Goal: Information Seeking & Learning: Learn about a topic

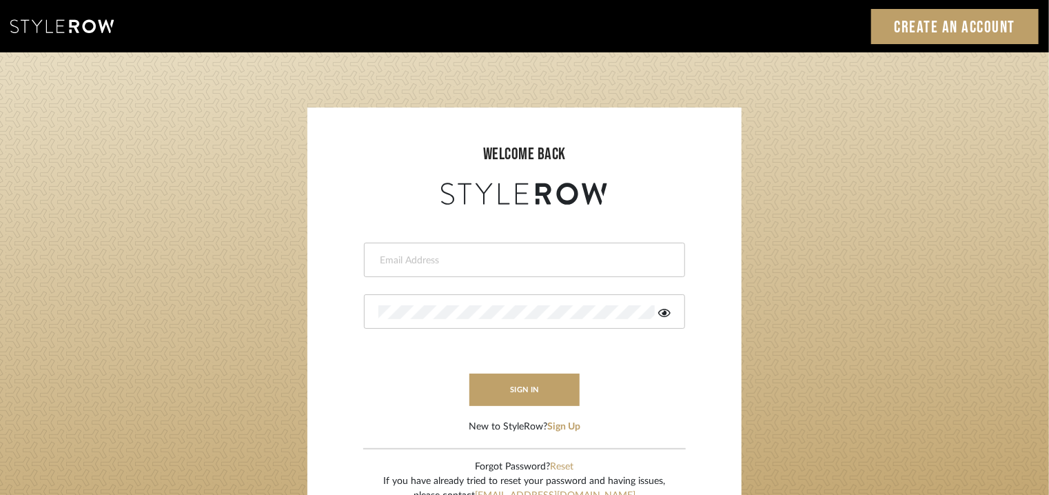
click at [466, 257] on input "email" at bounding box center [522, 261] width 289 height 14
type input "tehseen@mancini-design.com"
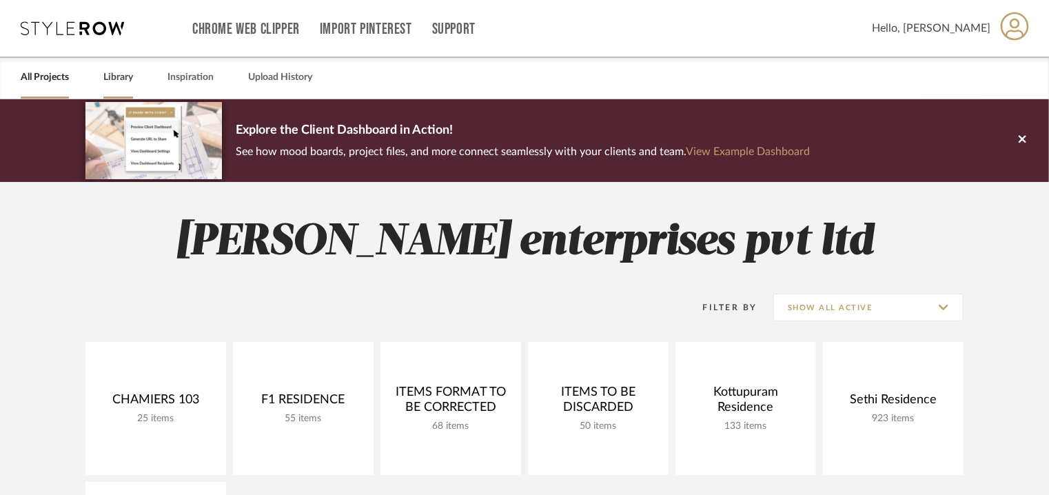
click at [131, 78] on link "Library" at bounding box center [118, 77] width 30 height 19
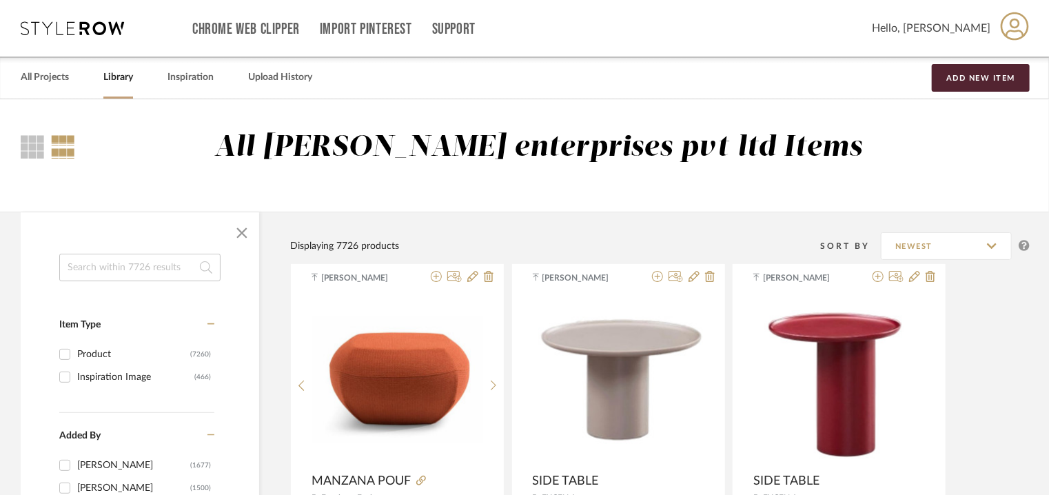
click at [96, 266] on input at bounding box center [139, 268] width 161 height 28
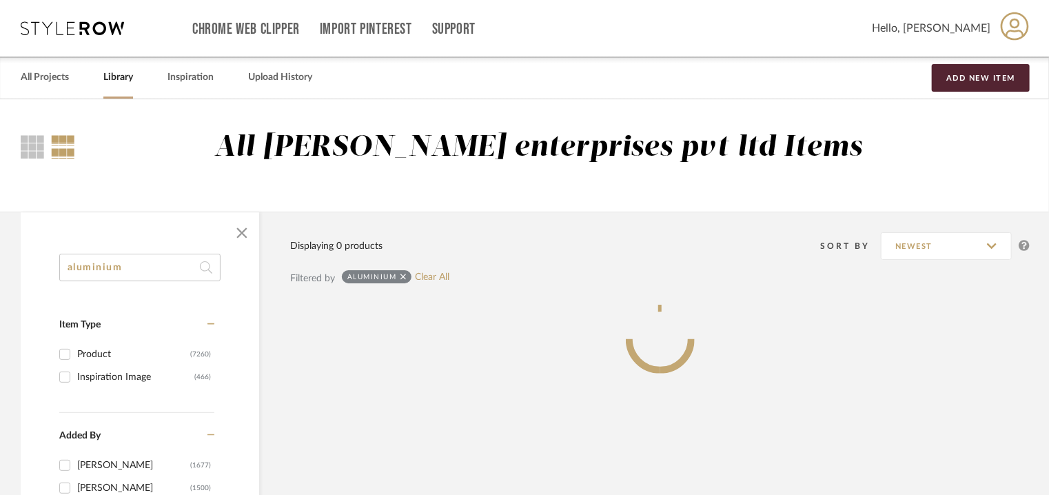
type input "aluminium"
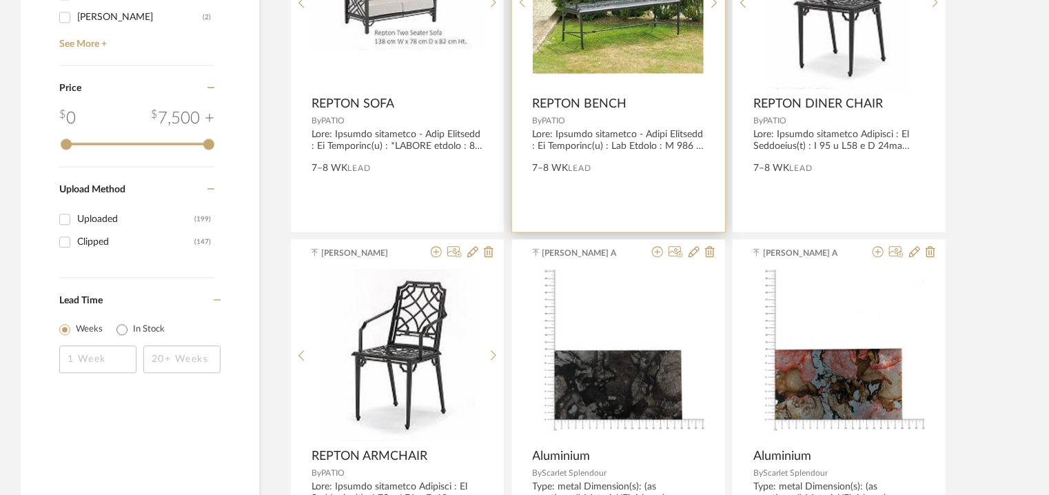
scroll to position [1585, 0]
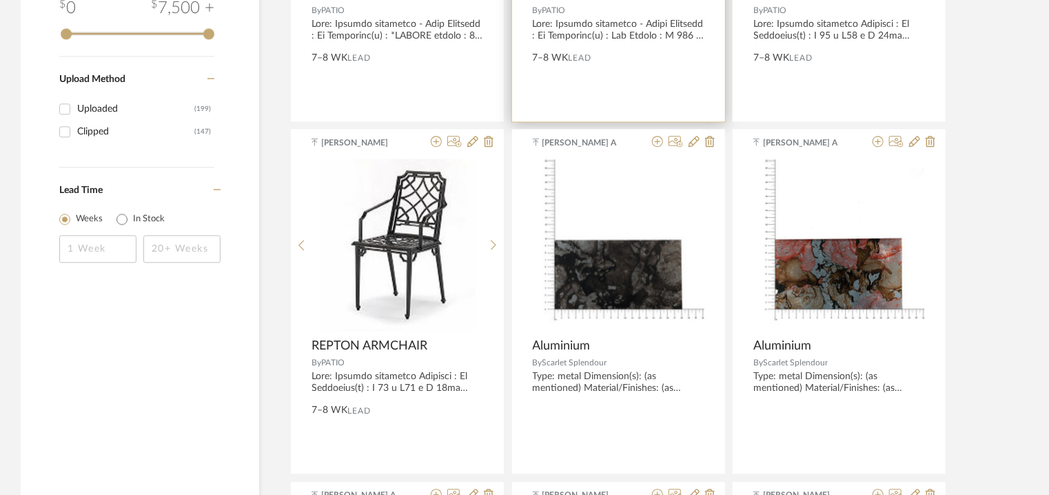
click at [596, 260] on img "0" at bounding box center [619, 245] width 172 height 172
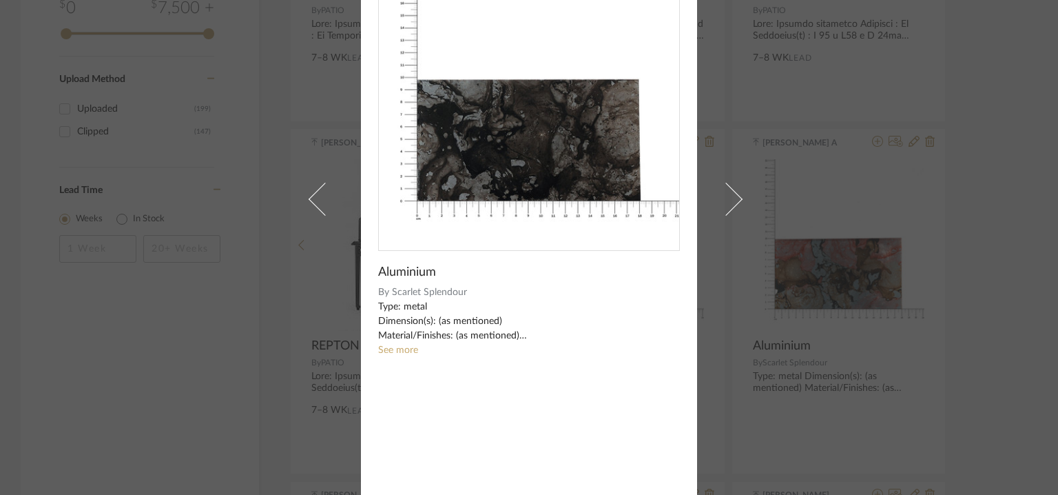
scroll to position [99, 0]
click at [387, 352] on link "See more" at bounding box center [398, 349] width 40 height 10
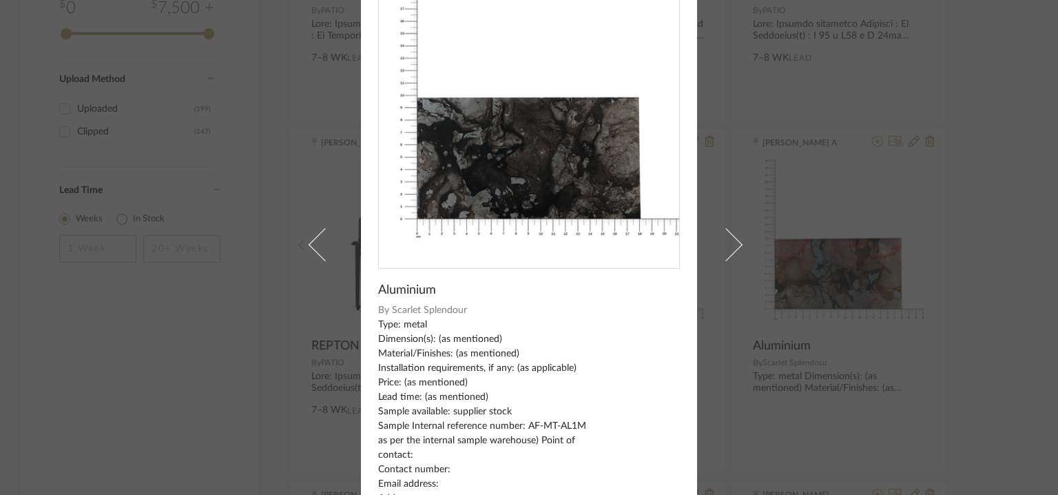
scroll to position [0, 0]
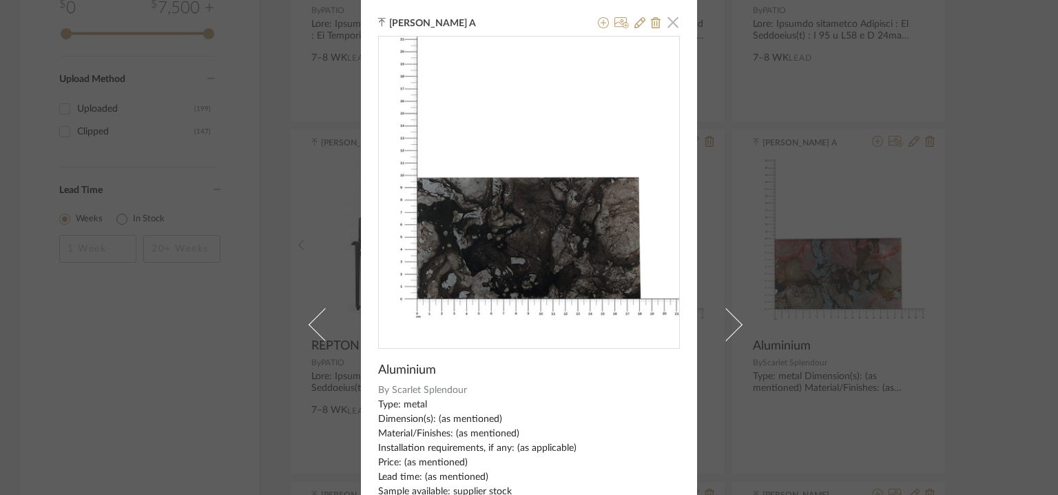
click at [667, 21] on span "button" at bounding box center [673, 22] width 28 height 28
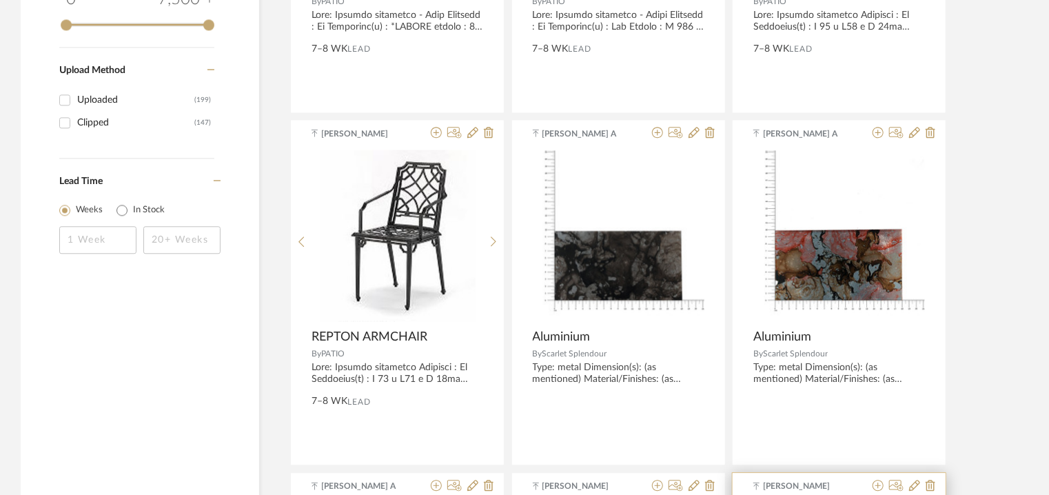
scroll to position [1791, 0]
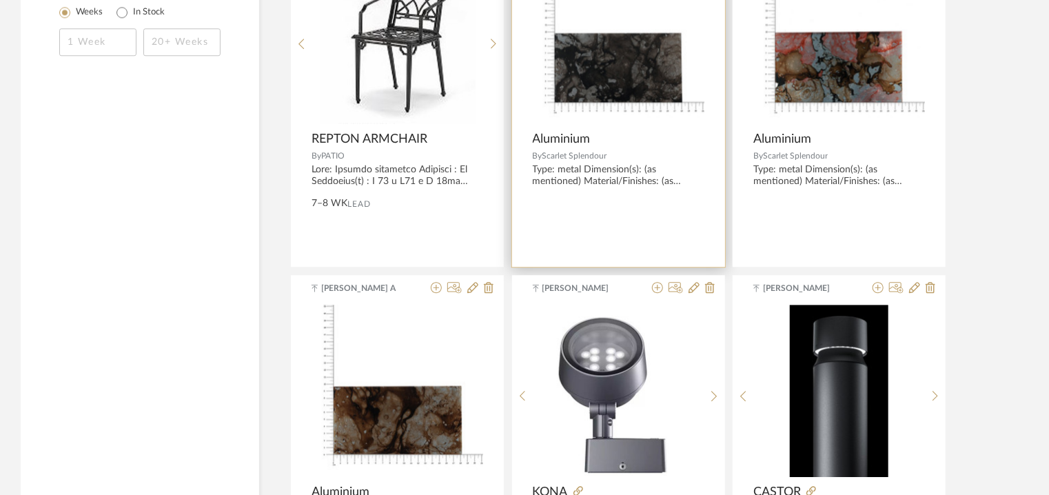
click at [640, 55] on img "0" at bounding box center [619, 38] width 172 height 172
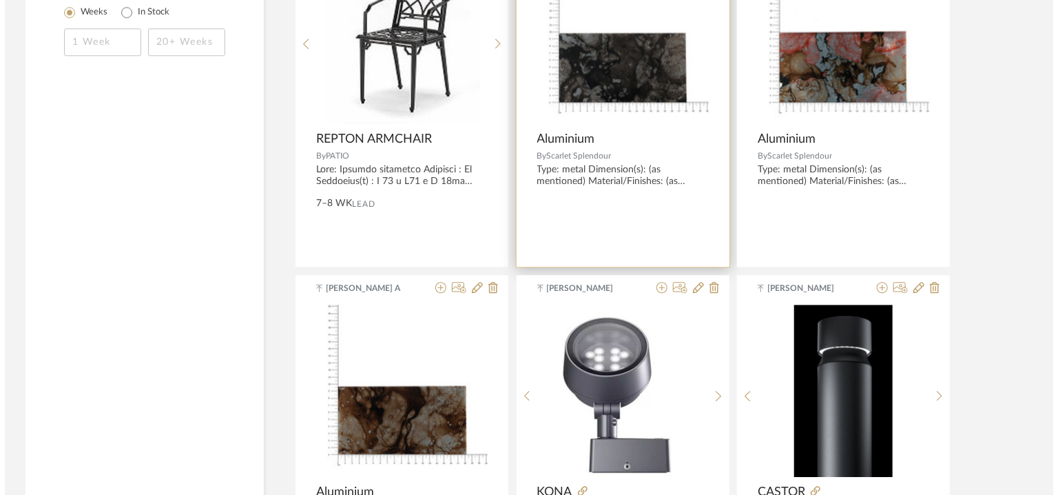
scroll to position [0, 0]
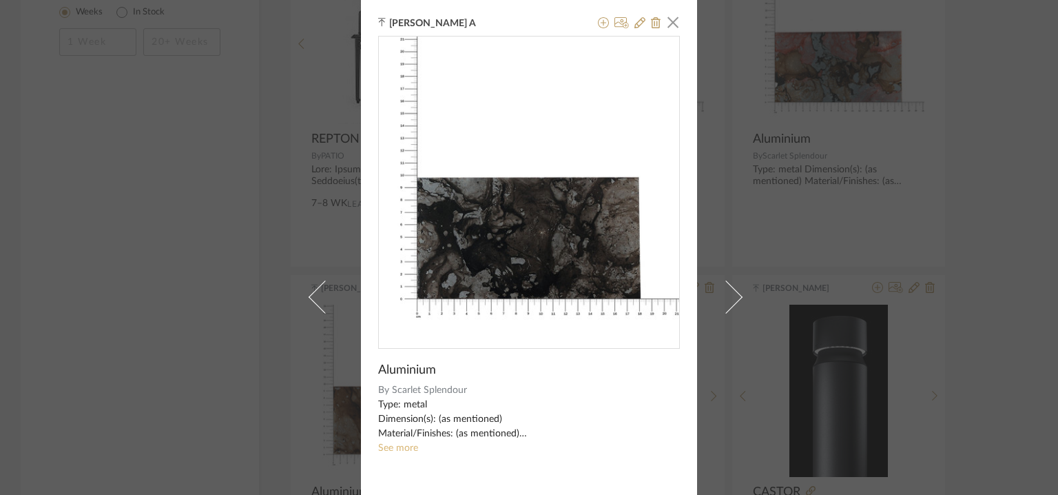
click at [386, 446] on link "See more" at bounding box center [398, 448] width 40 height 10
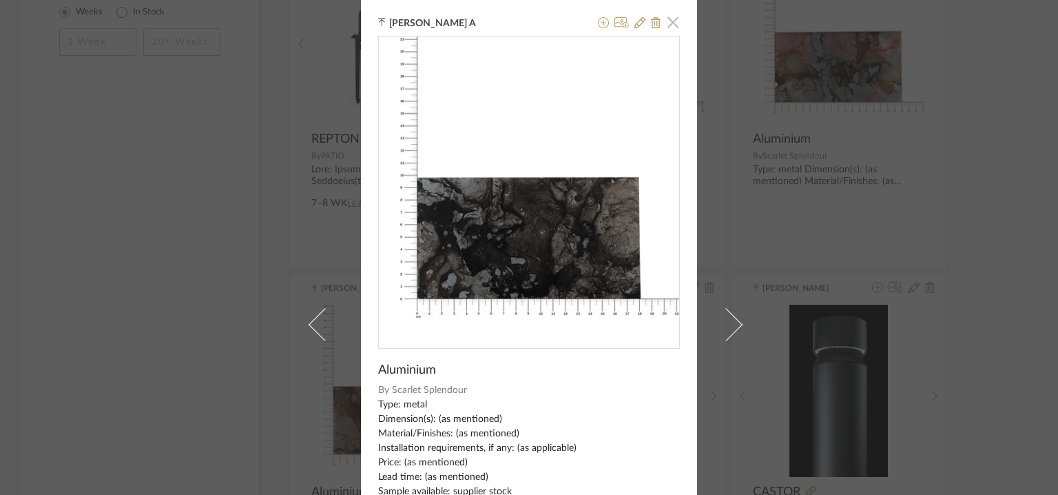
click at [665, 18] on span "button" at bounding box center [673, 22] width 28 height 28
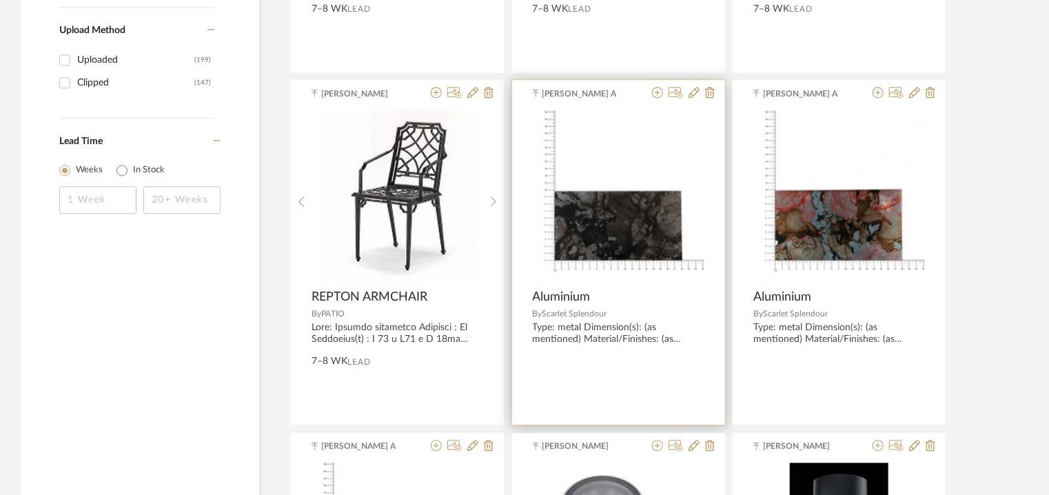
scroll to position [1654, 0]
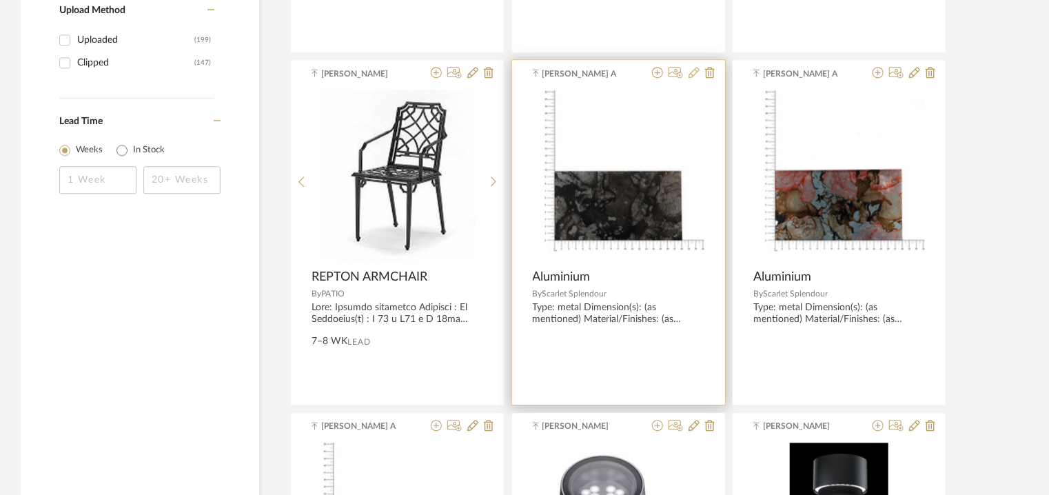
click at [695, 70] on icon at bounding box center [693, 72] width 11 height 11
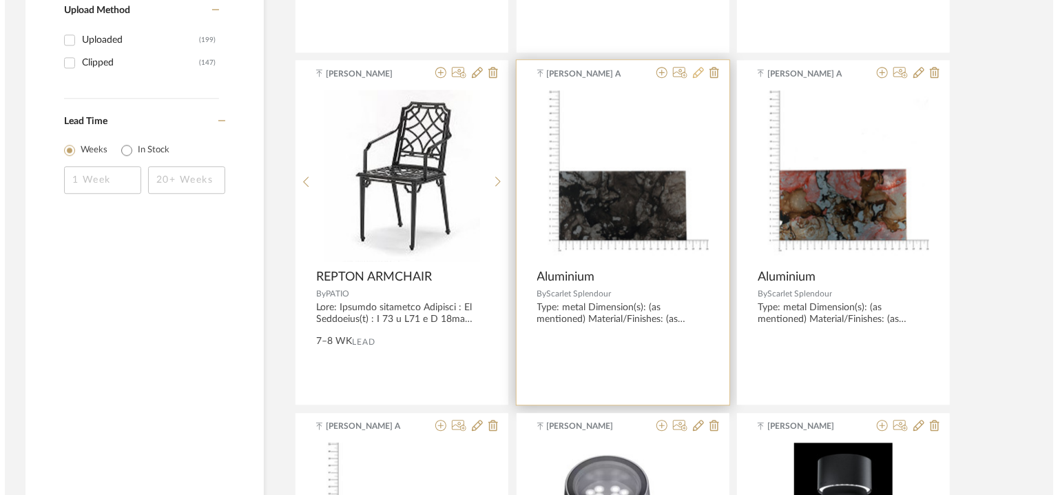
scroll to position [0, 0]
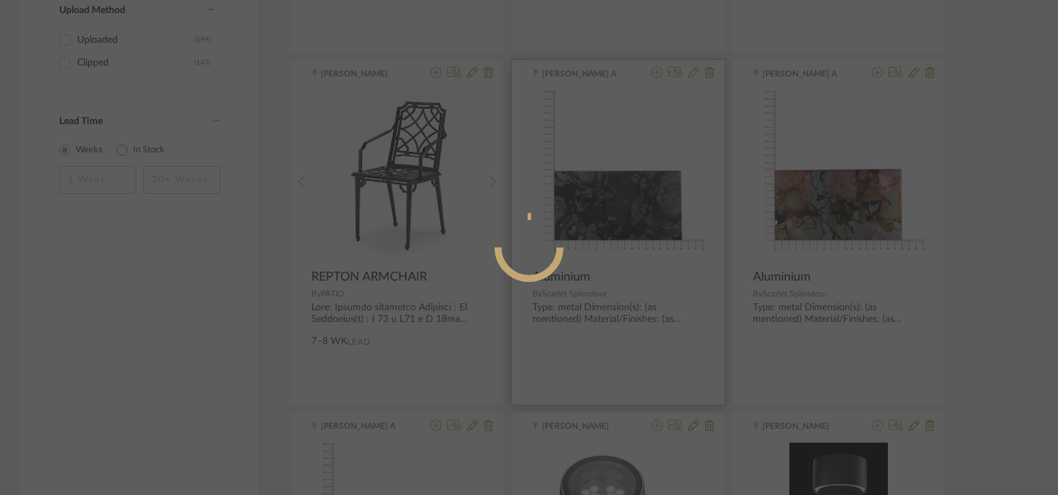
radio input "true"
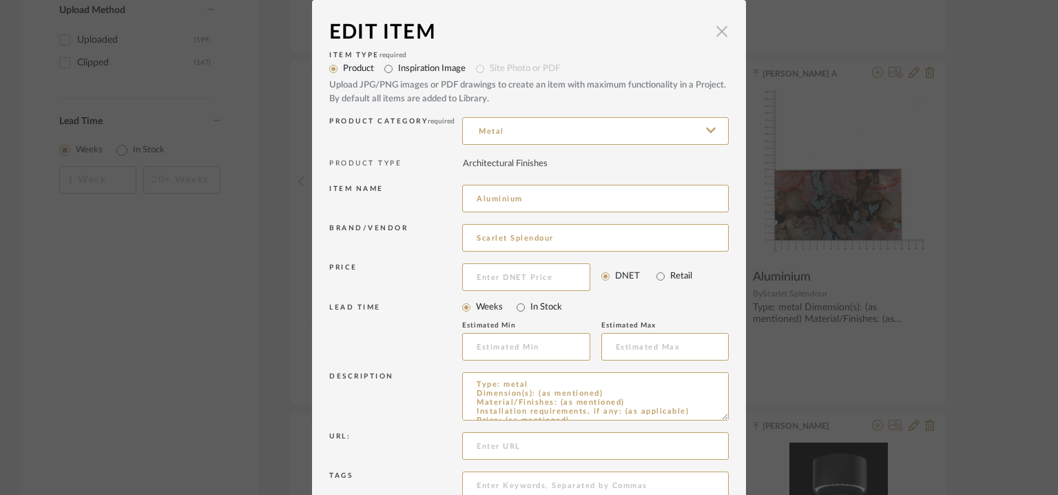
click at [718, 26] on span "button" at bounding box center [722, 31] width 28 height 28
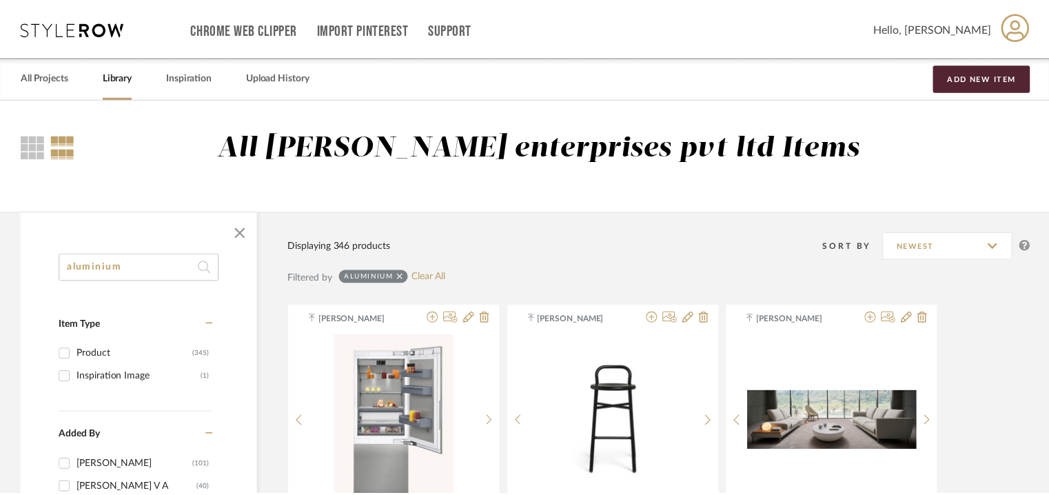
scroll to position [1654, 0]
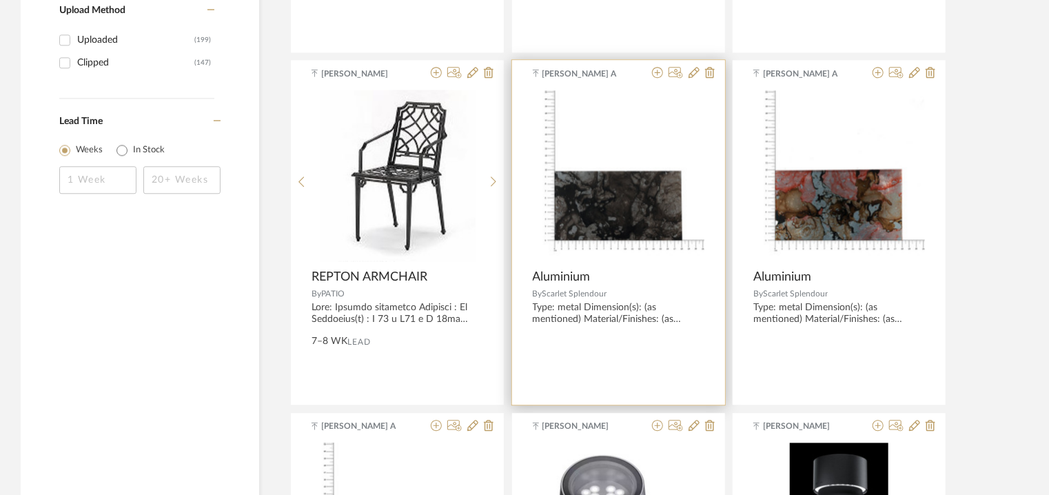
click at [582, 270] on span "Aluminium" at bounding box center [562, 276] width 58 height 15
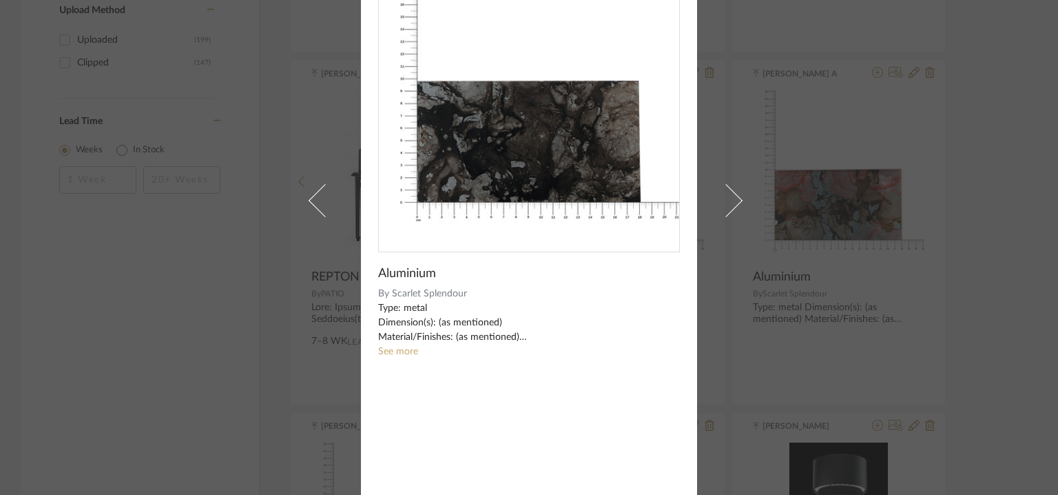
scroll to position [99, 0]
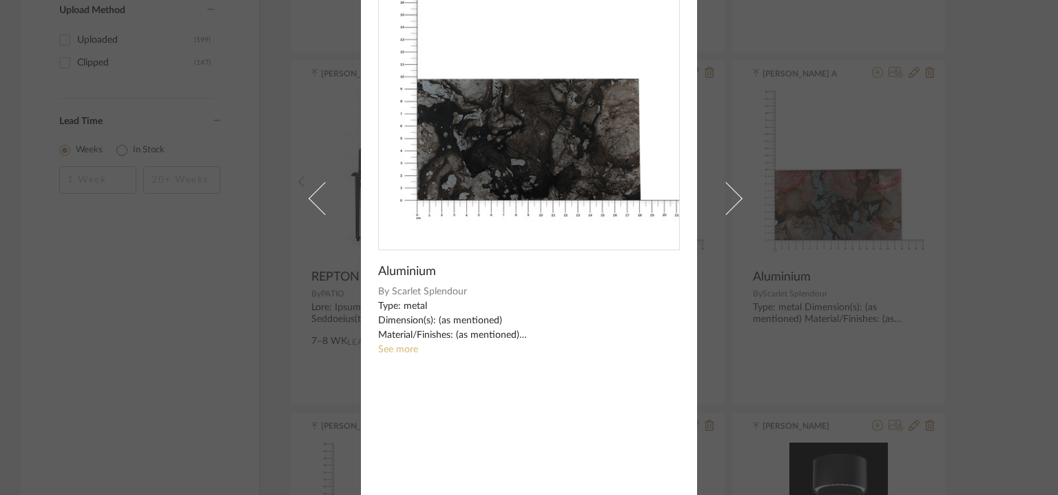
click at [385, 348] on link "See more" at bounding box center [398, 349] width 40 height 10
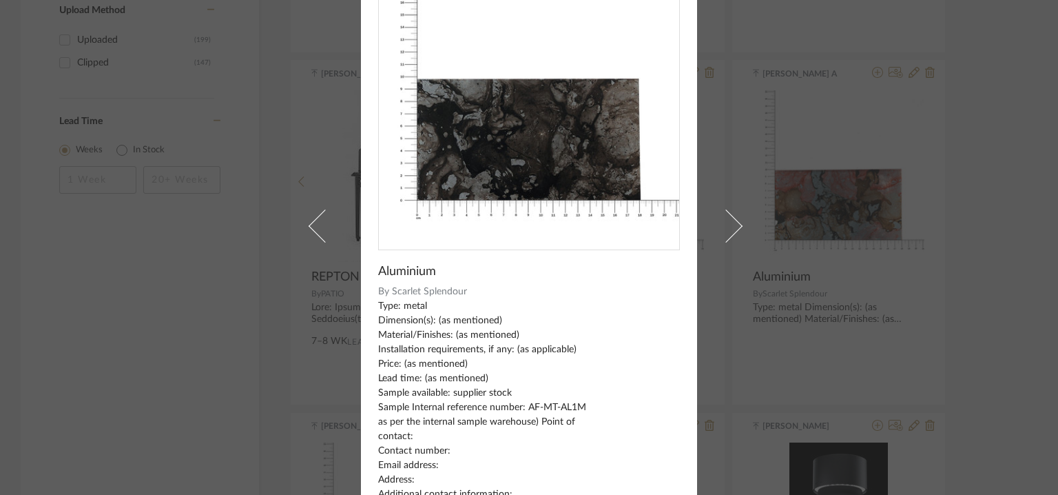
click at [666, 309] on div "Type: metal Dimension(s): (as mentioned) Material/Finishes: (as mentioned) Inst…" at bounding box center [529, 400] width 302 height 203
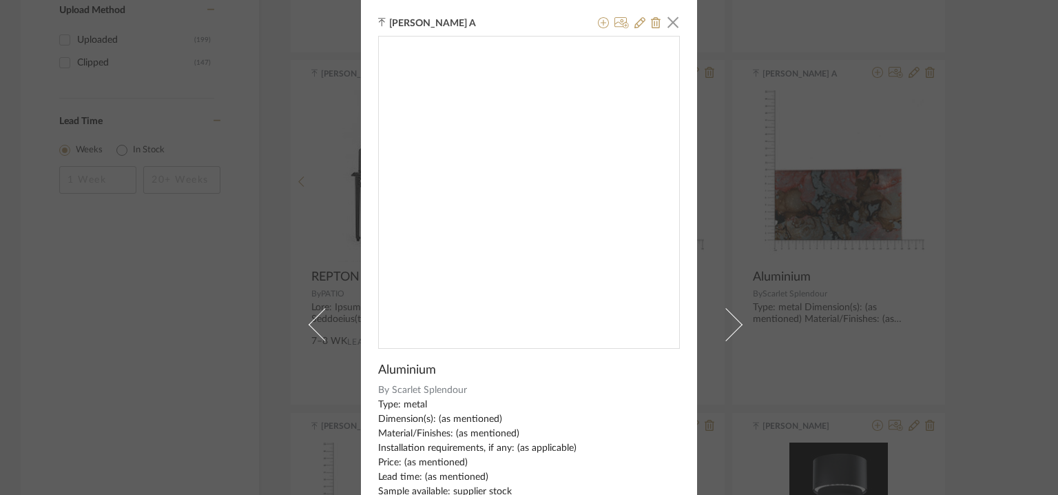
scroll to position [0, 0]
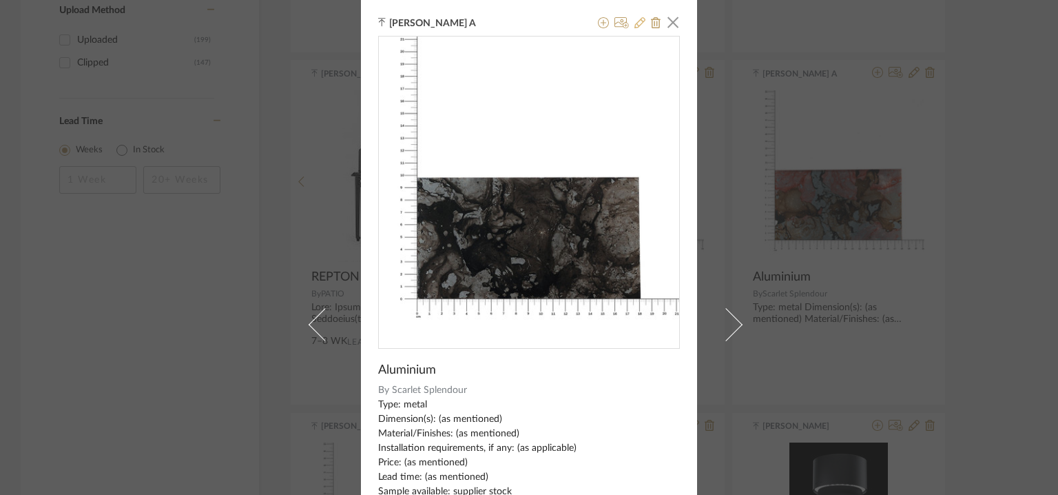
click at [635, 23] on icon at bounding box center [640, 22] width 11 height 11
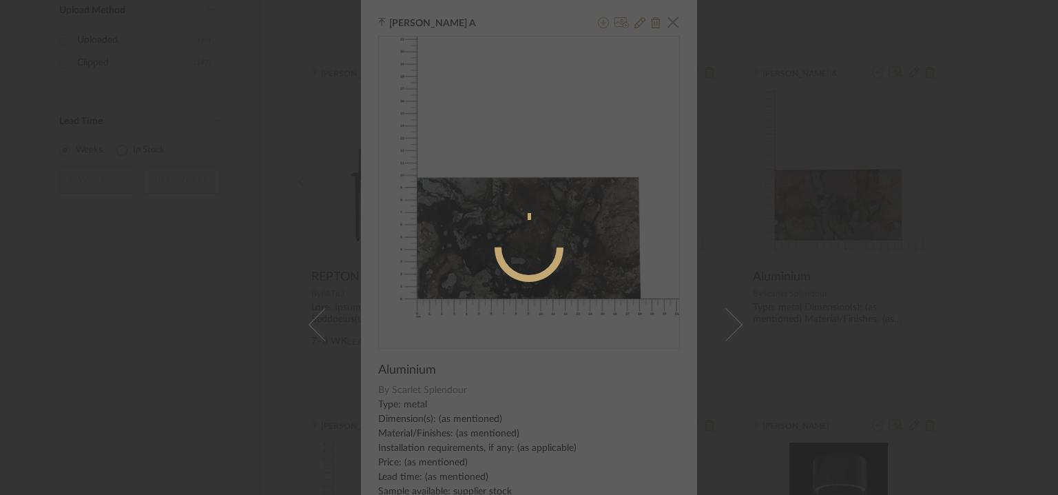
radio input "true"
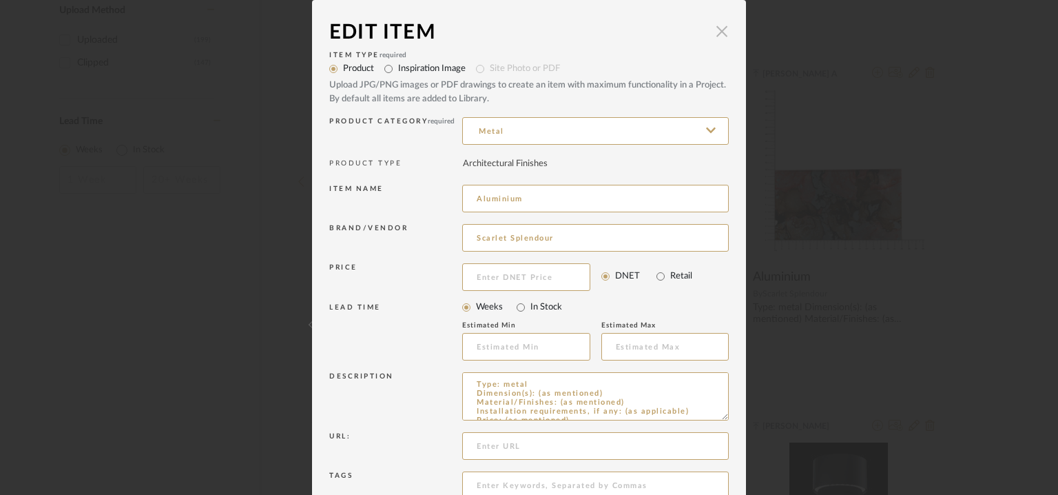
click at [717, 27] on span "button" at bounding box center [722, 31] width 28 height 28
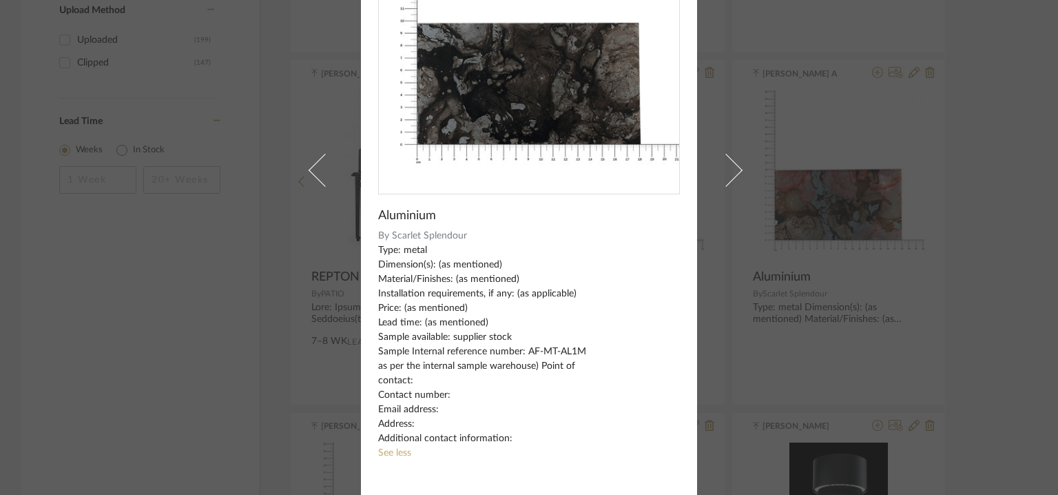
scroll to position [85, 0]
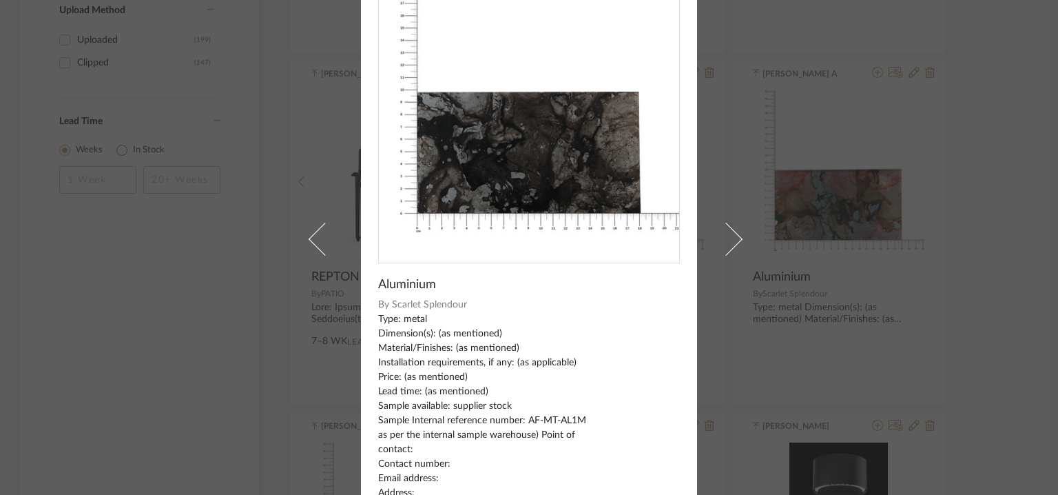
click at [880, 216] on div "[PERSON_NAME] A × Aluminium By Scarlet Splendour Type: metal Dimension(s): (as …" at bounding box center [529, 247] width 1058 height 495
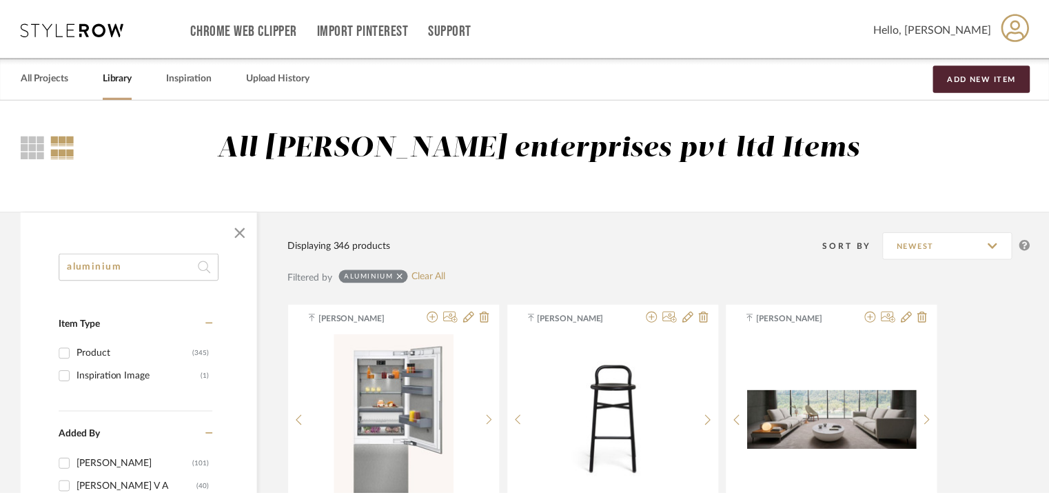
scroll to position [1654, 0]
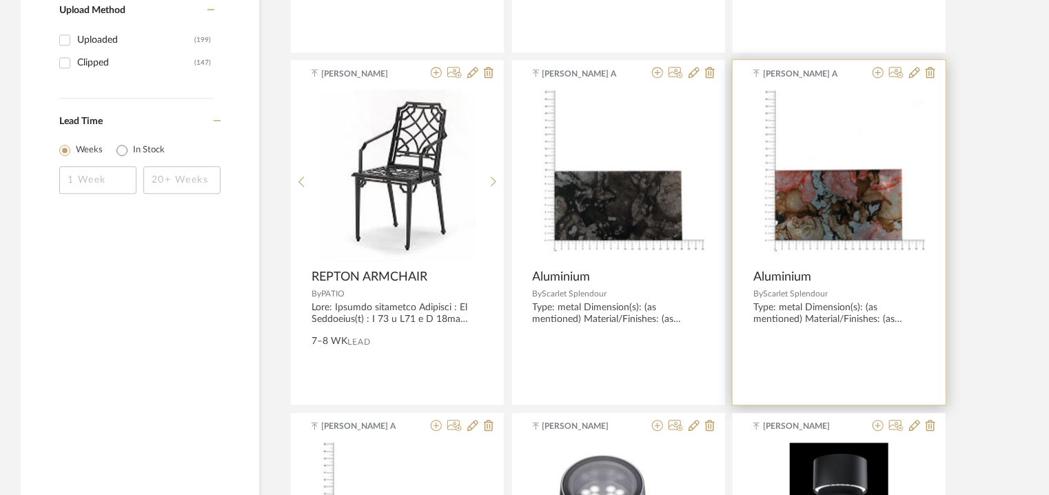
click at [871, 214] on img "0" at bounding box center [839, 176] width 172 height 172
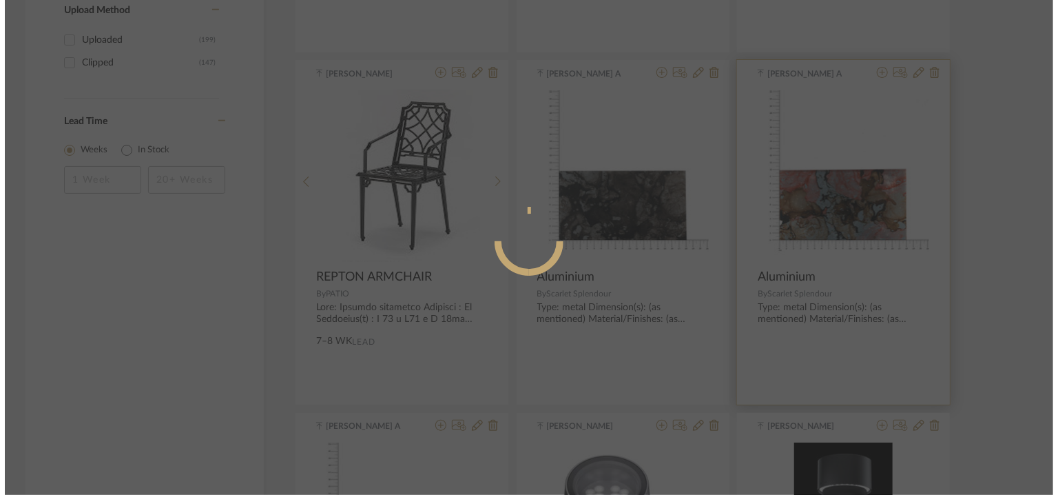
scroll to position [0, 0]
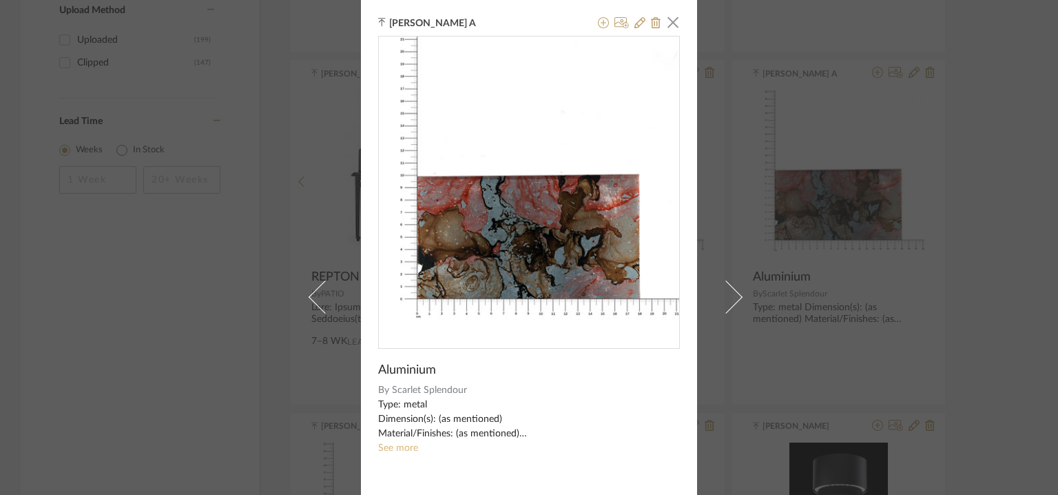
click at [399, 444] on link "See more" at bounding box center [398, 448] width 40 height 10
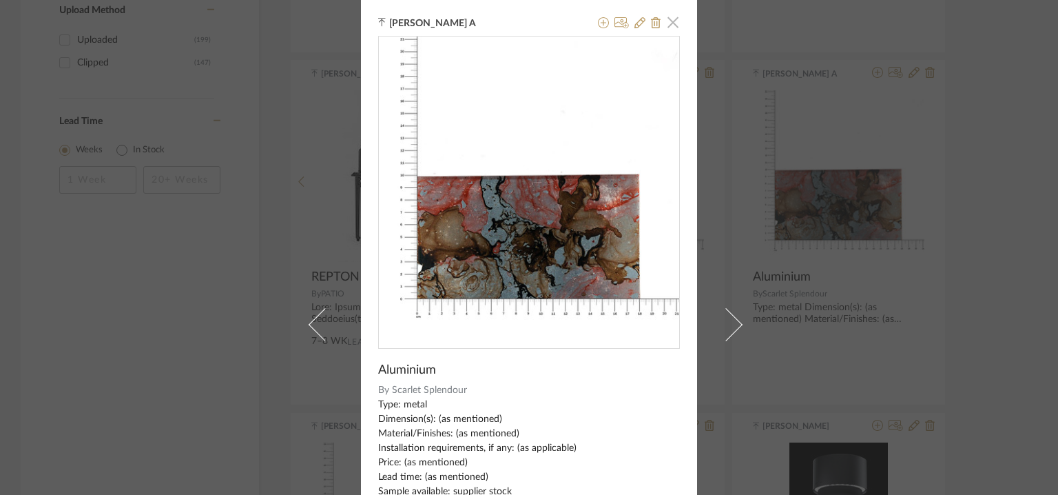
click at [665, 24] on span "button" at bounding box center [673, 22] width 28 height 28
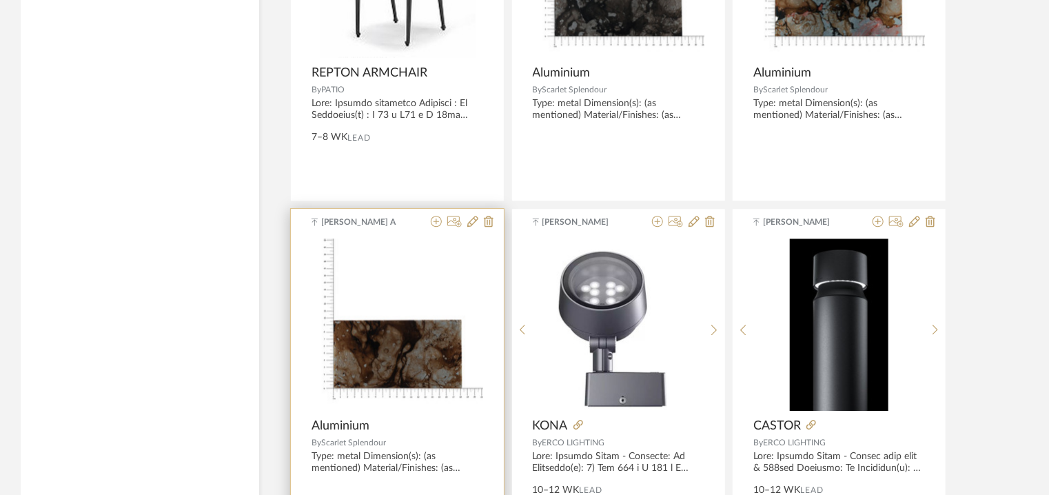
scroll to position [1860, 0]
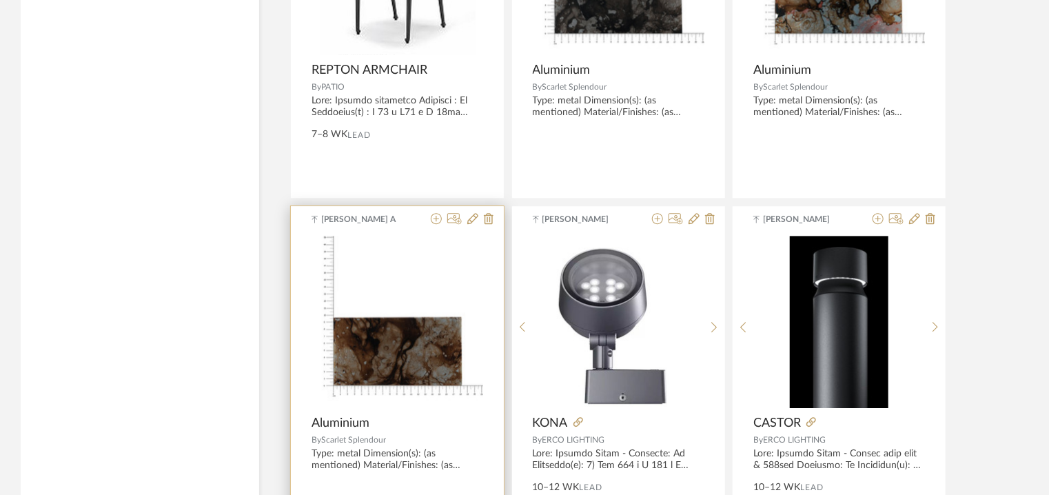
click at [449, 287] on img "0" at bounding box center [397, 322] width 172 height 172
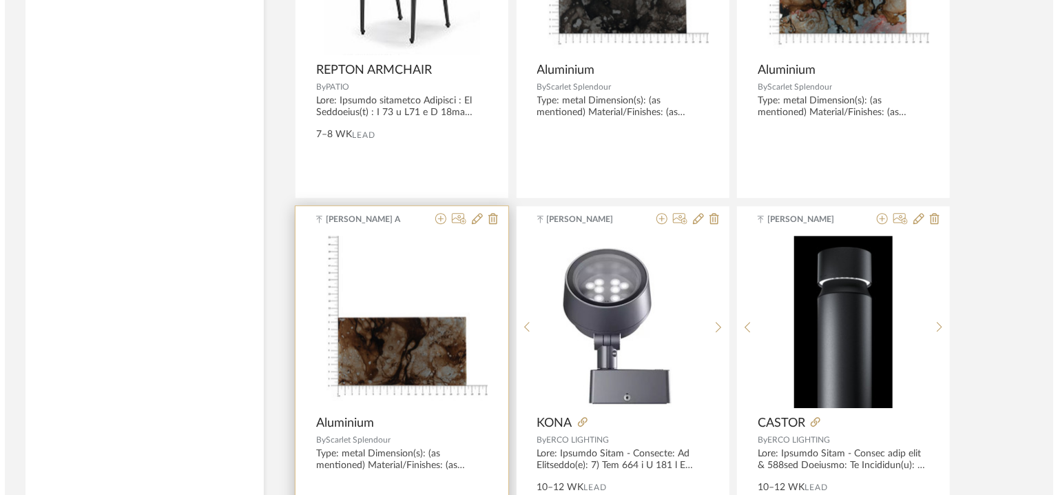
scroll to position [0, 0]
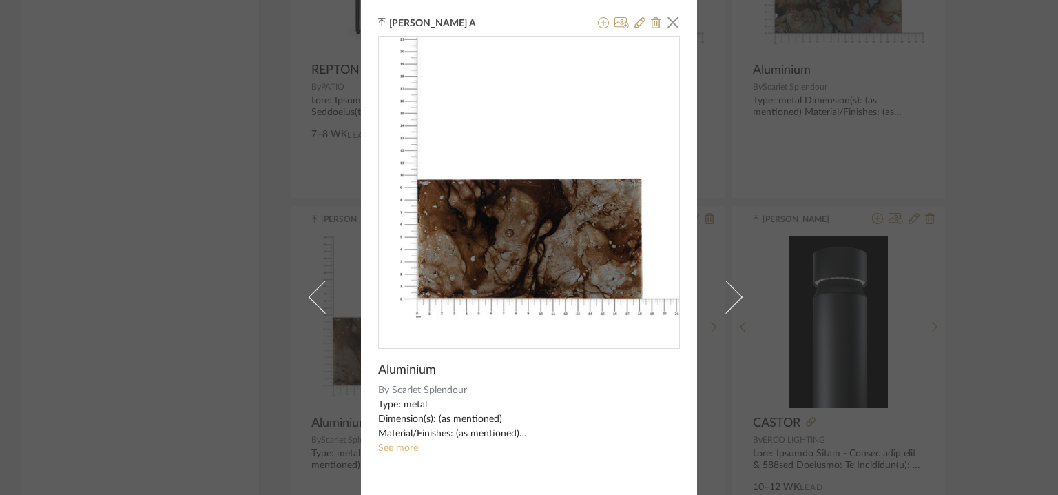
click at [407, 447] on link "See more" at bounding box center [398, 448] width 40 height 10
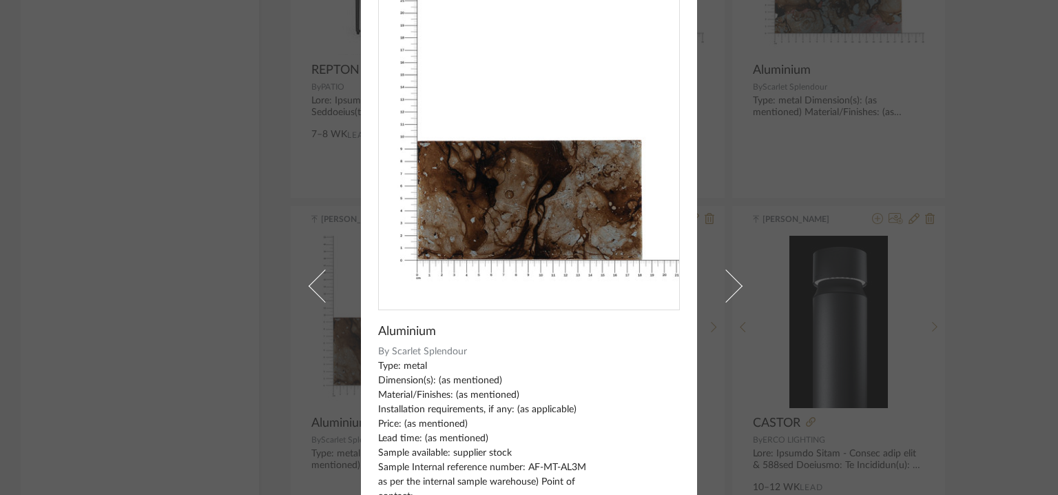
scroll to position [69, 0]
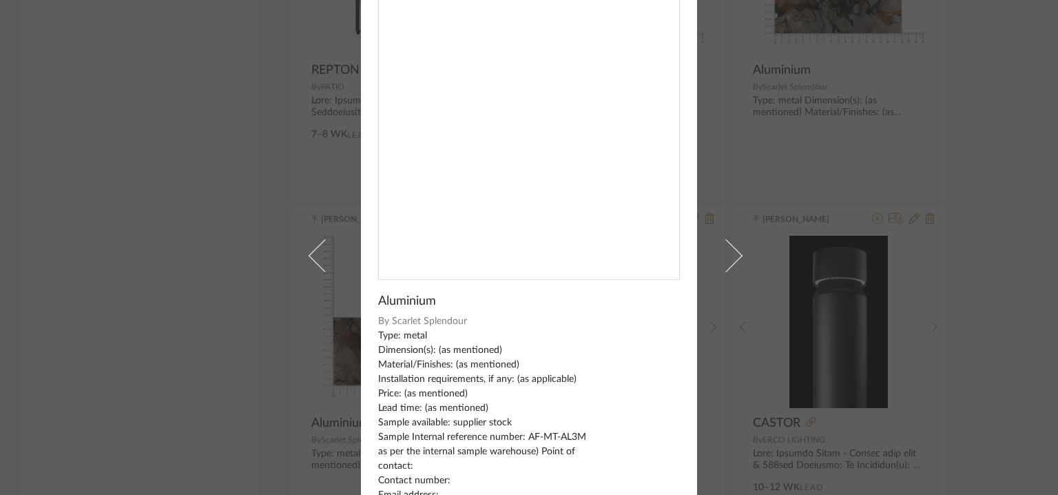
click at [634, 52] on img "0" at bounding box center [529, 118] width 300 height 300
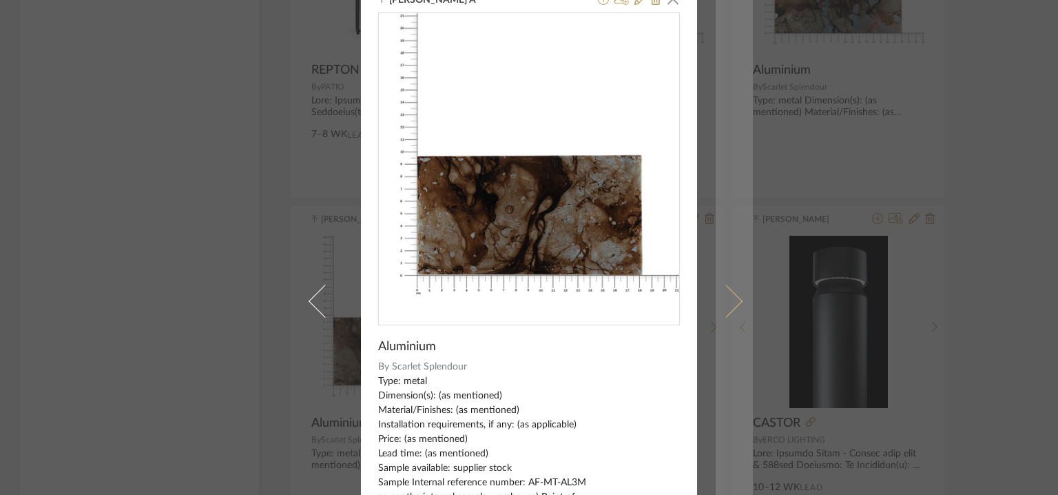
scroll to position [0, 0]
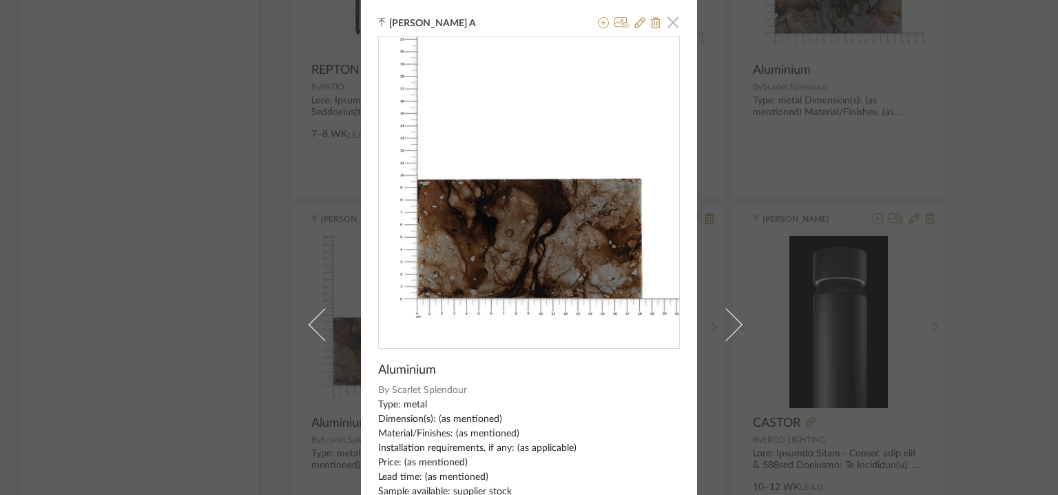
click at [669, 20] on span "button" at bounding box center [673, 22] width 28 height 28
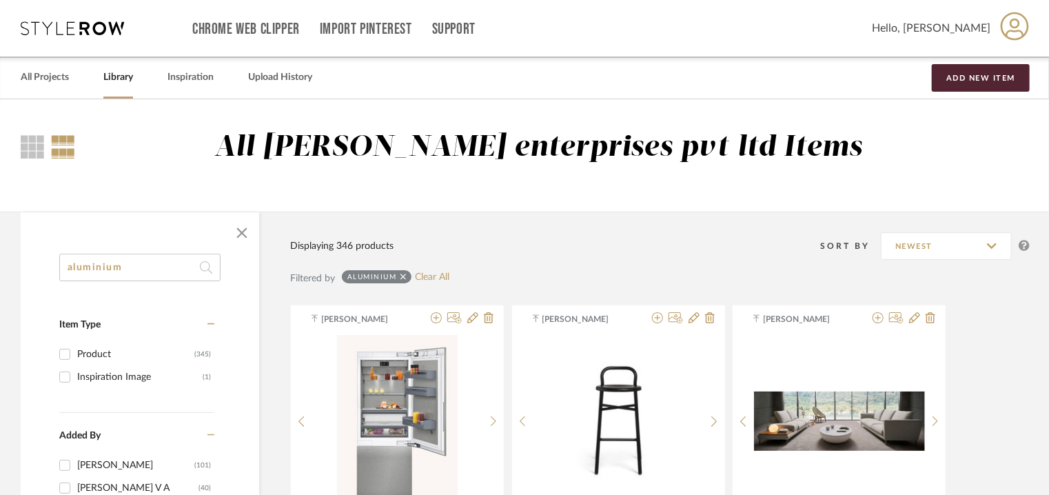
drag, startPoint x: 141, startPoint y: 269, endPoint x: 0, endPoint y: 183, distance: 164.8
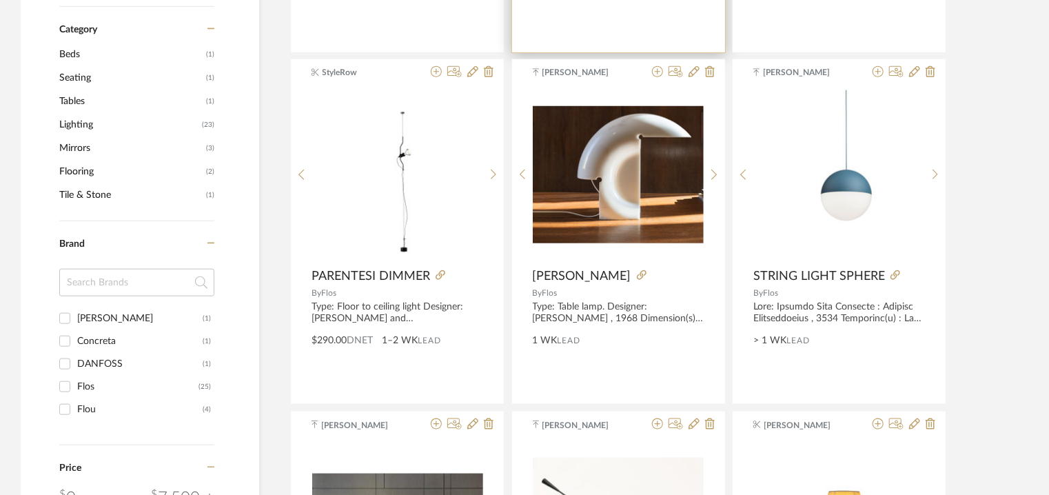
scroll to position [344, 0]
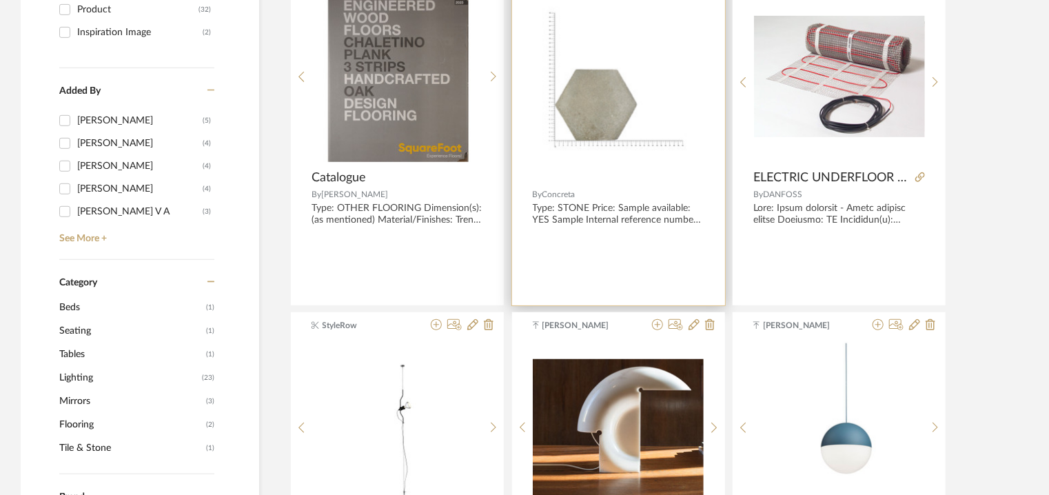
click at [656, 56] on img "0" at bounding box center [619, 77] width 172 height 172
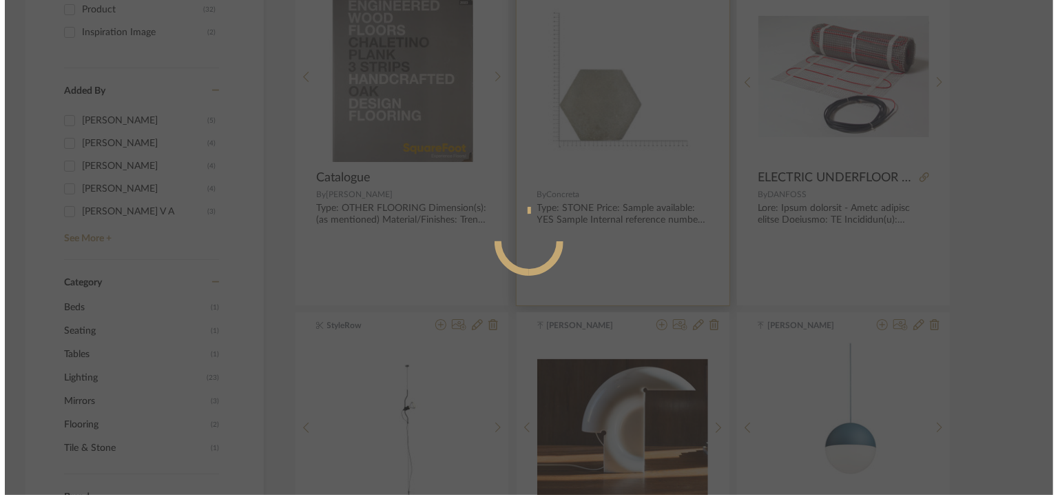
scroll to position [0, 0]
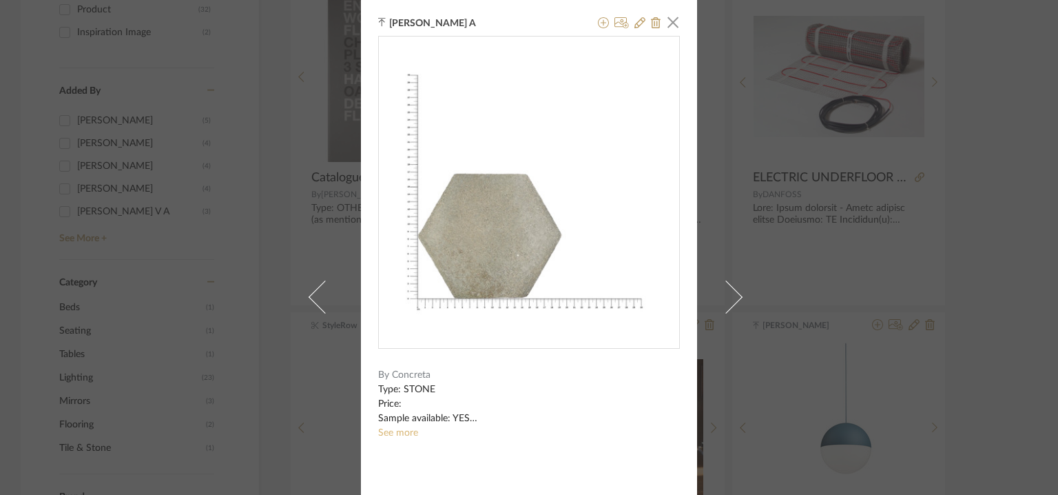
click at [398, 431] on link "See more" at bounding box center [398, 433] width 40 height 10
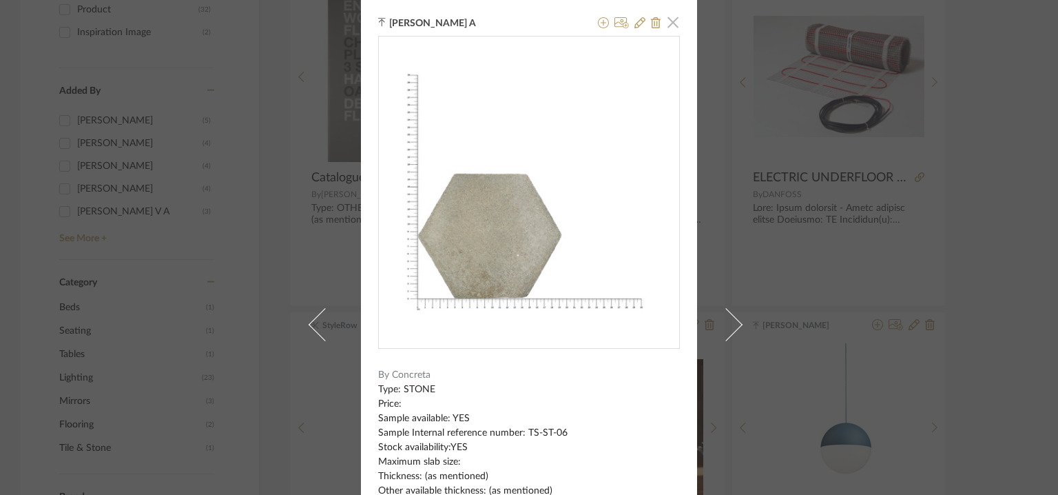
click at [666, 21] on span "button" at bounding box center [673, 22] width 28 height 28
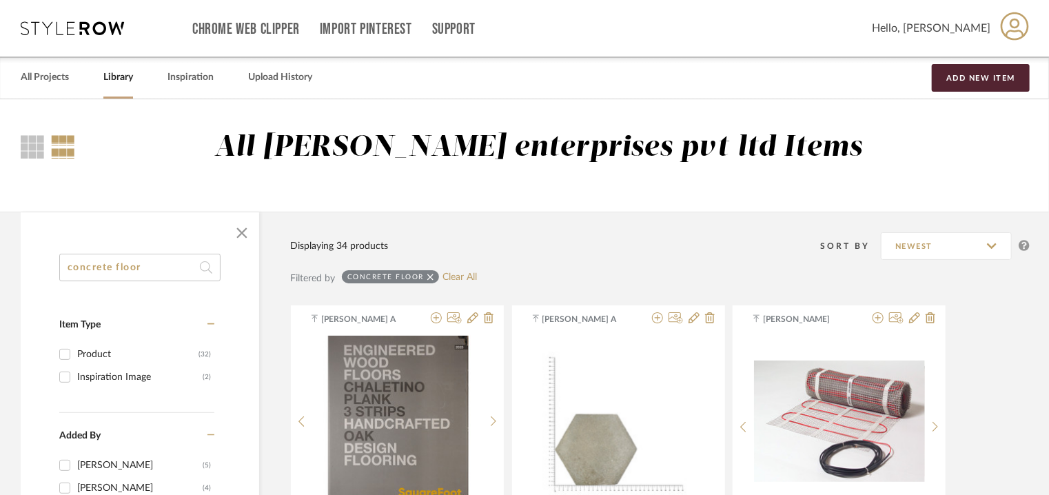
click at [126, 267] on input "concrete floor" at bounding box center [139, 268] width 161 height 28
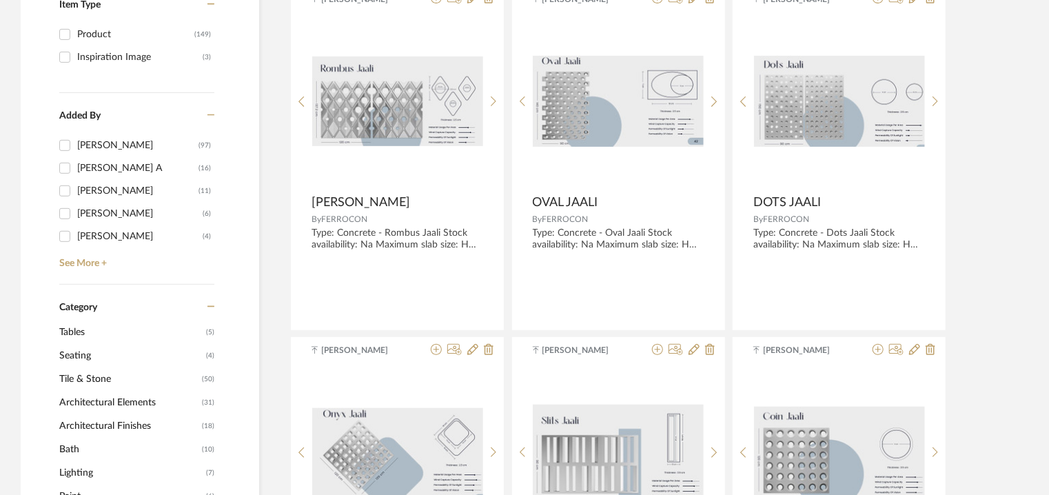
scroll to position [344, 0]
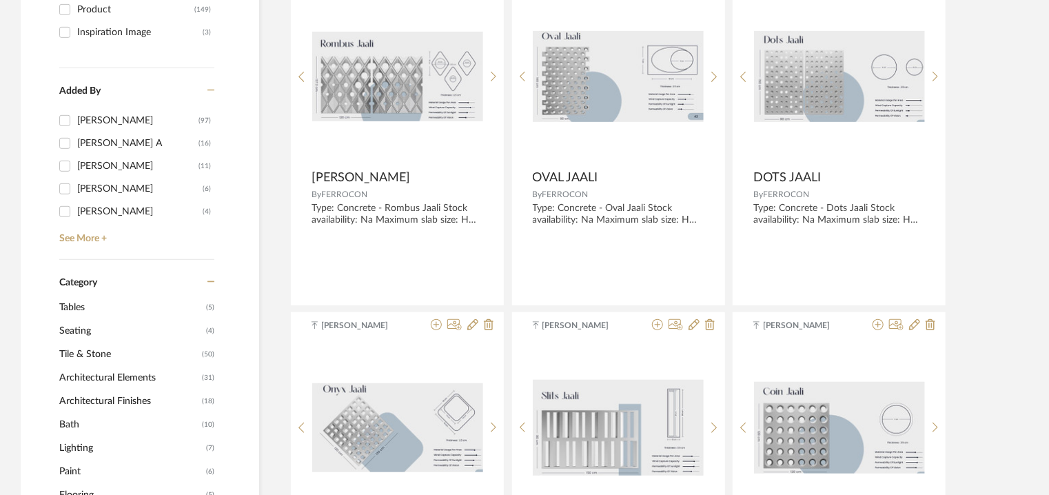
type input "concrete"
click at [109, 402] on span "Architectural Finishes" at bounding box center [128, 400] width 139 height 23
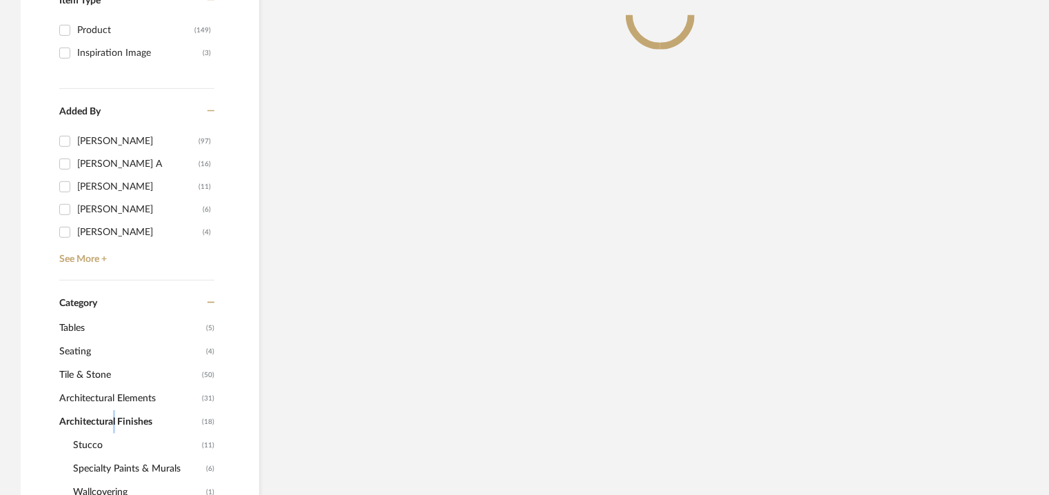
scroll to position [364, 0]
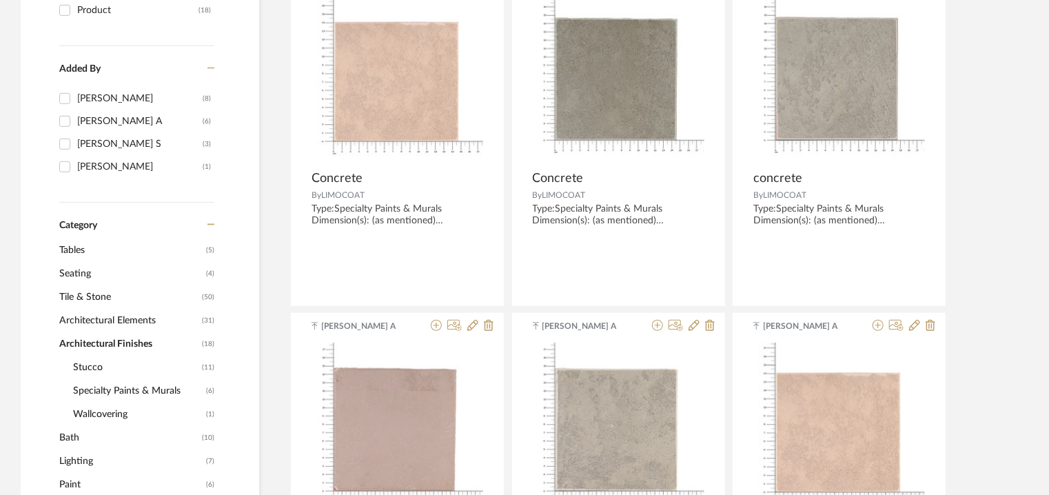
click at [134, 322] on span "Architectural Elements" at bounding box center [128, 320] width 139 height 23
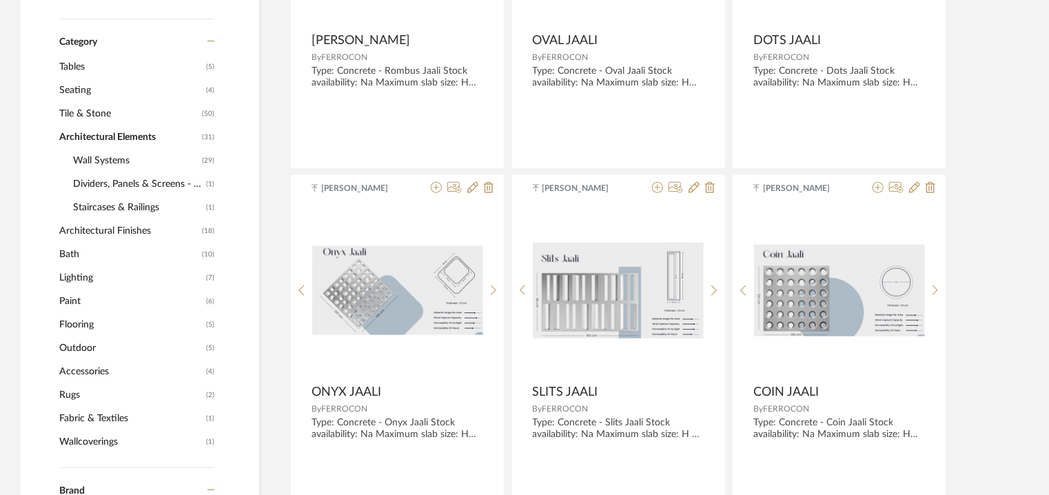
scroll to position [227, 0]
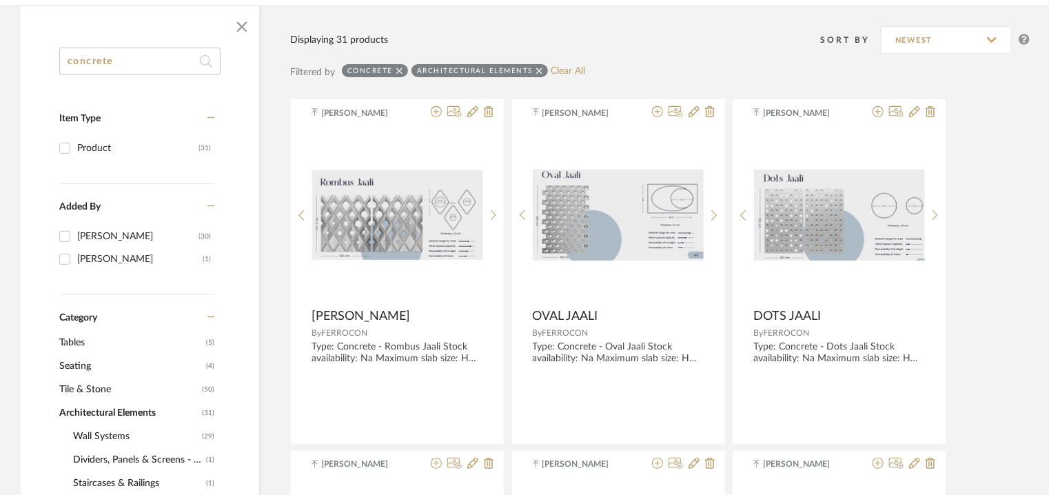
click at [96, 388] on span "Tile & Stone" at bounding box center [128, 389] width 139 height 23
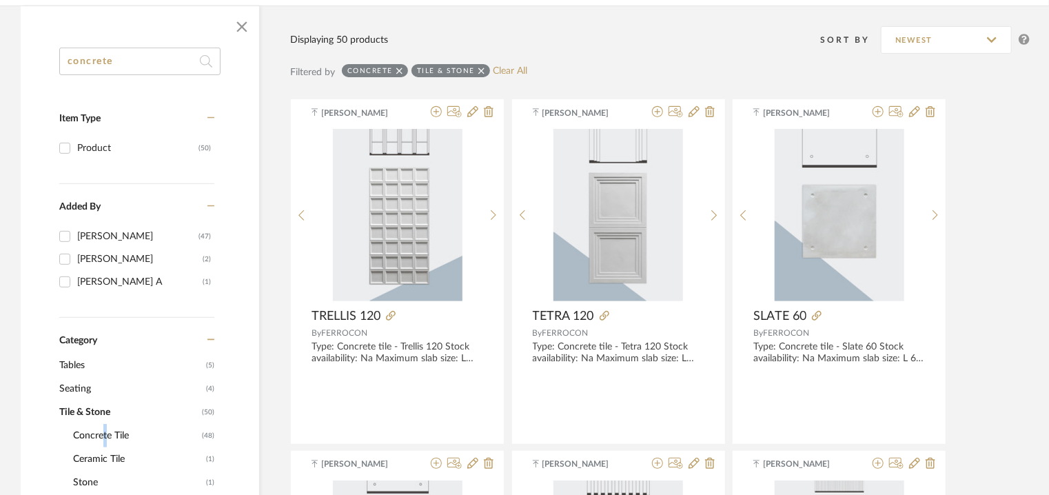
click at [101, 435] on span "Concrete Tile" at bounding box center [135, 435] width 125 height 23
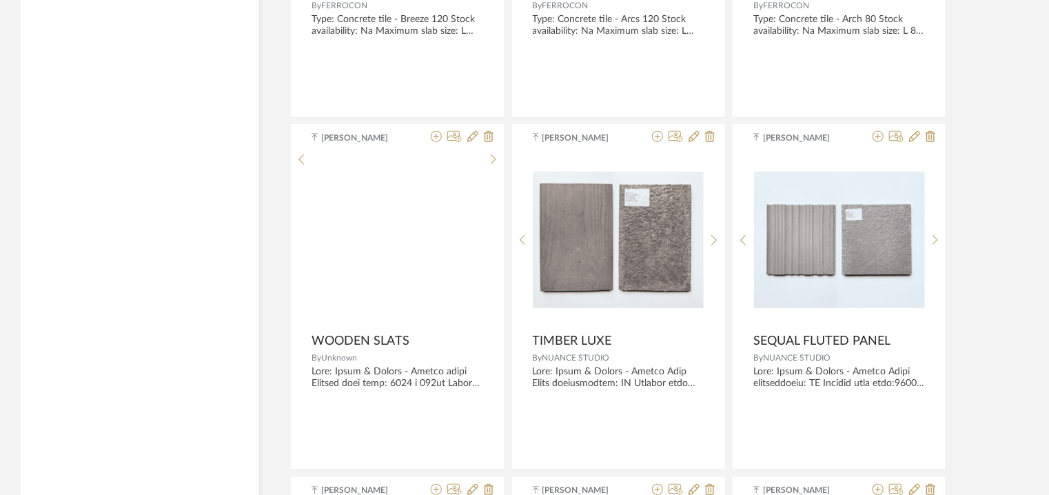
scroll to position [3052, 0]
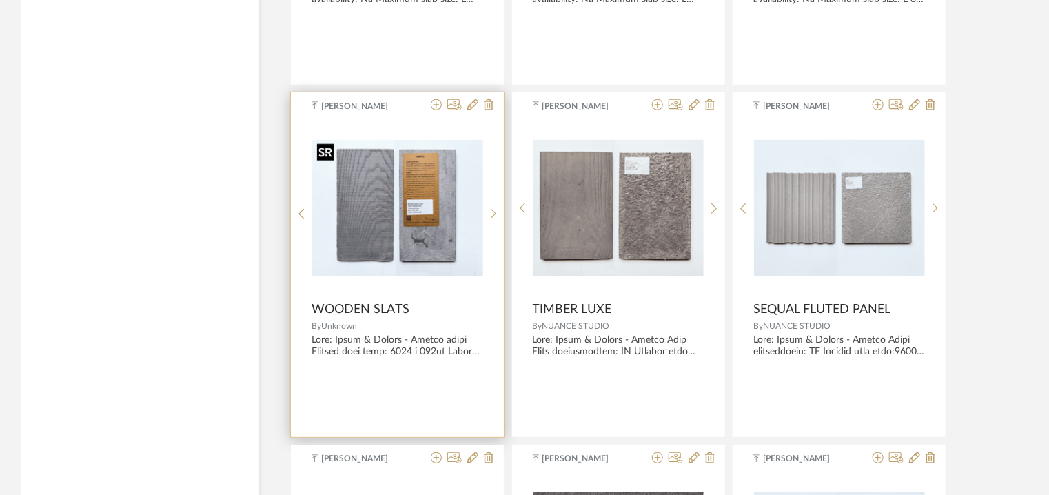
click at [432, 187] on img "0" at bounding box center [397, 208] width 171 height 136
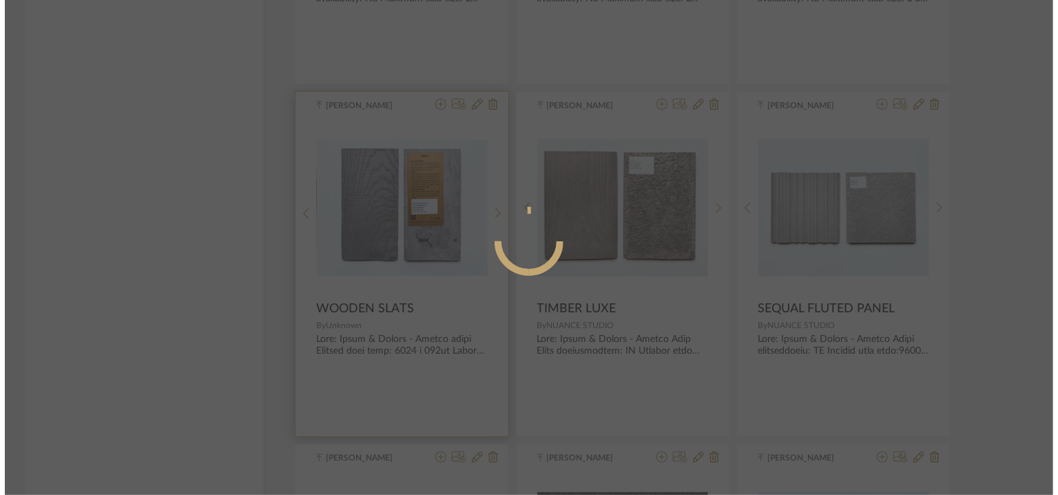
scroll to position [0, 0]
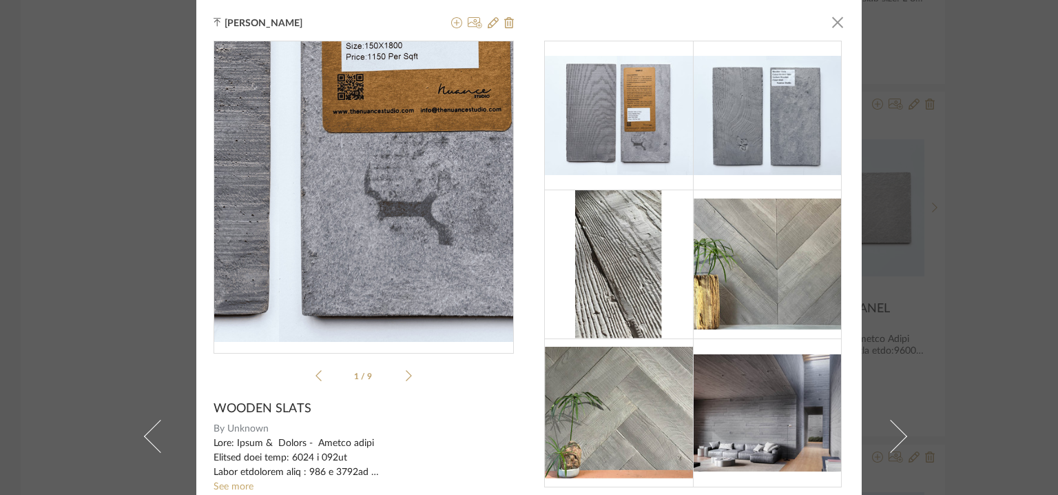
click at [384, 241] on img "0" at bounding box center [364, 192] width 300 height 240
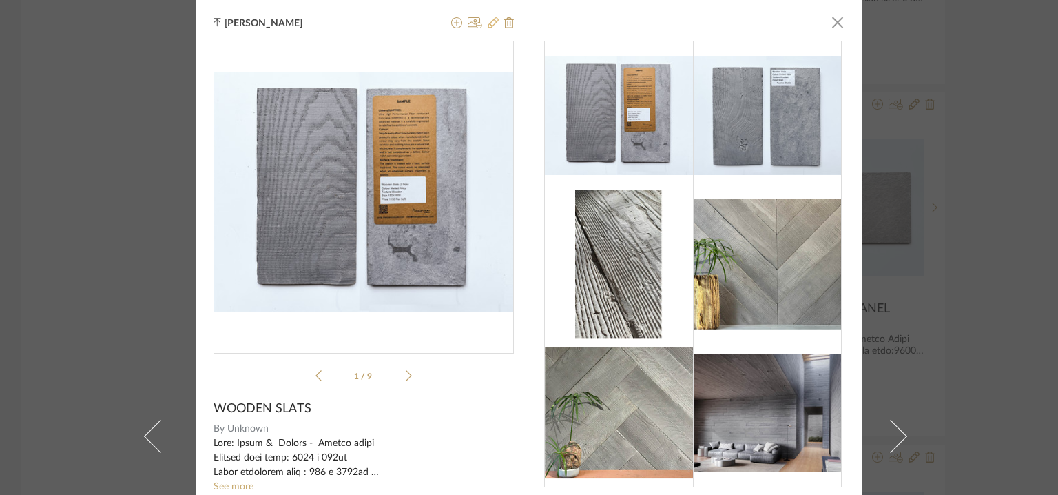
click at [489, 20] on icon at bounding box center [493, 22] width 11 height 11
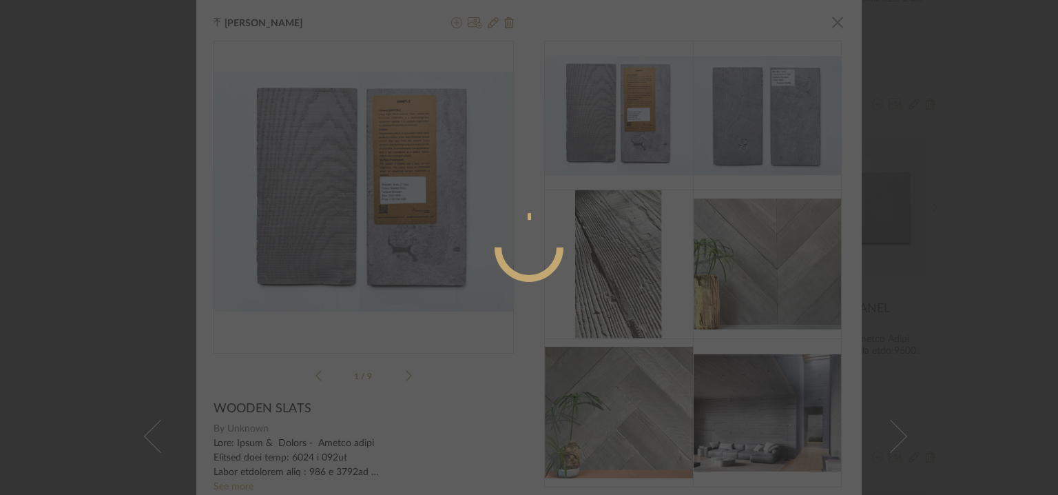
radio input "true"
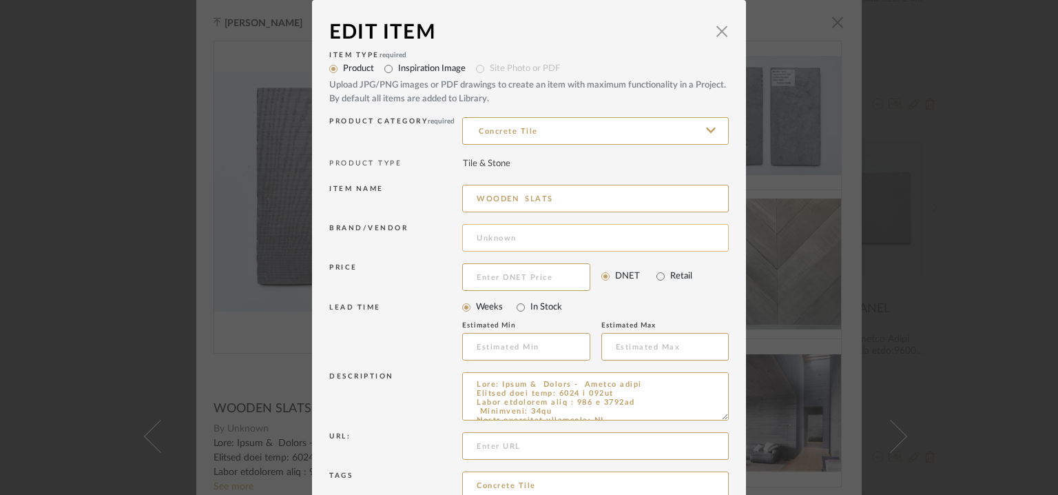
click at [524, 234] on input at bounding box center [595, 238] width 267 height 28
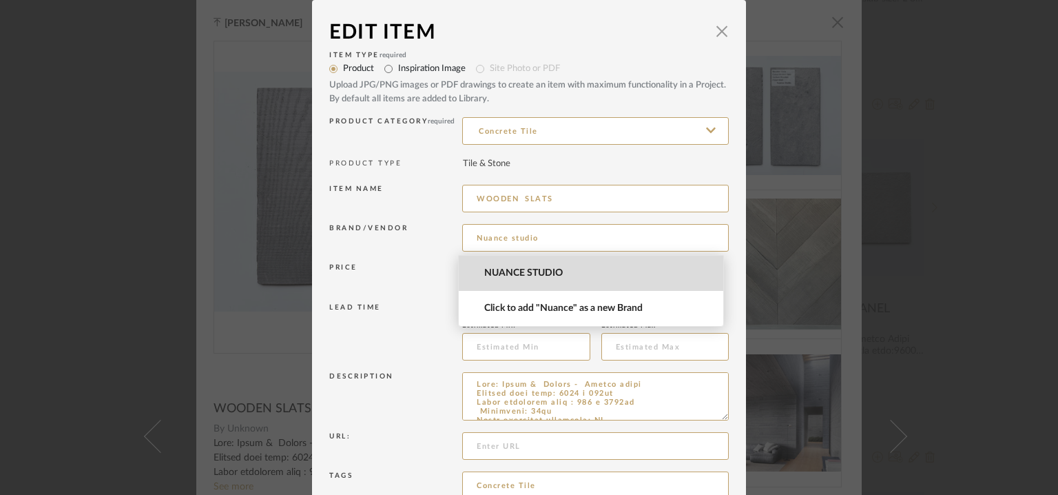
click at [539, 264] on mat-option "NUANCE STUDIO" at bounding box center [591, 273] width 265 height 35
type input "NUANCE STUDIO"
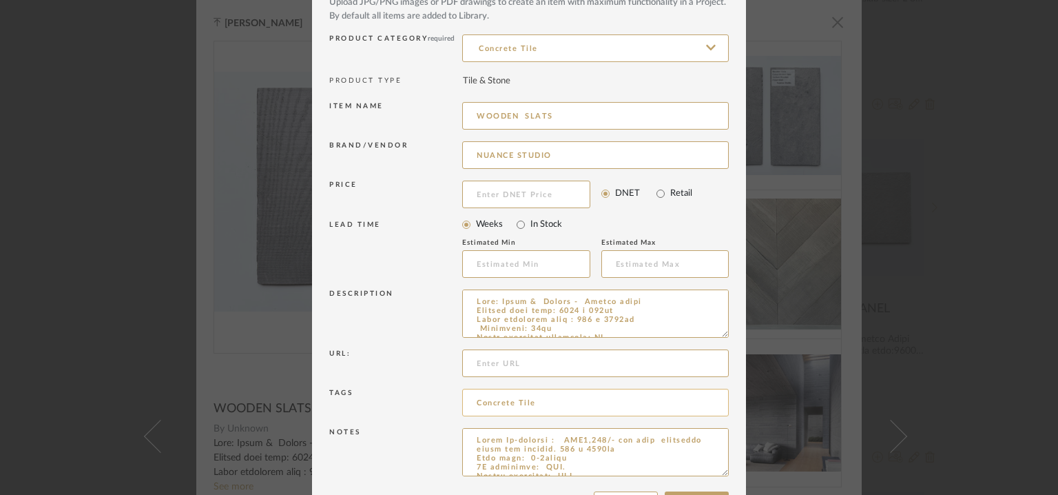
scroll to position [132, 0]
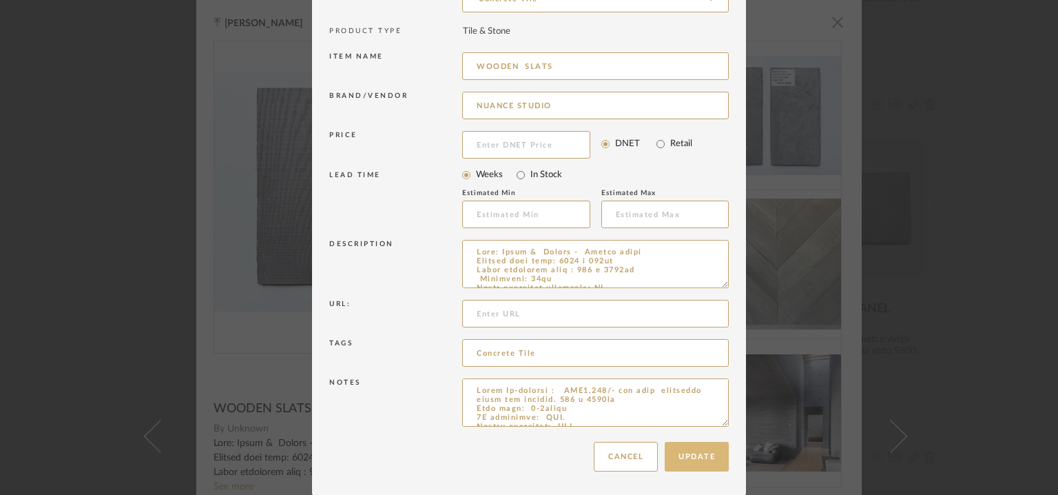
click at [697, 455] on button "Update" at bounding box center [697, 457] width 64 height 30
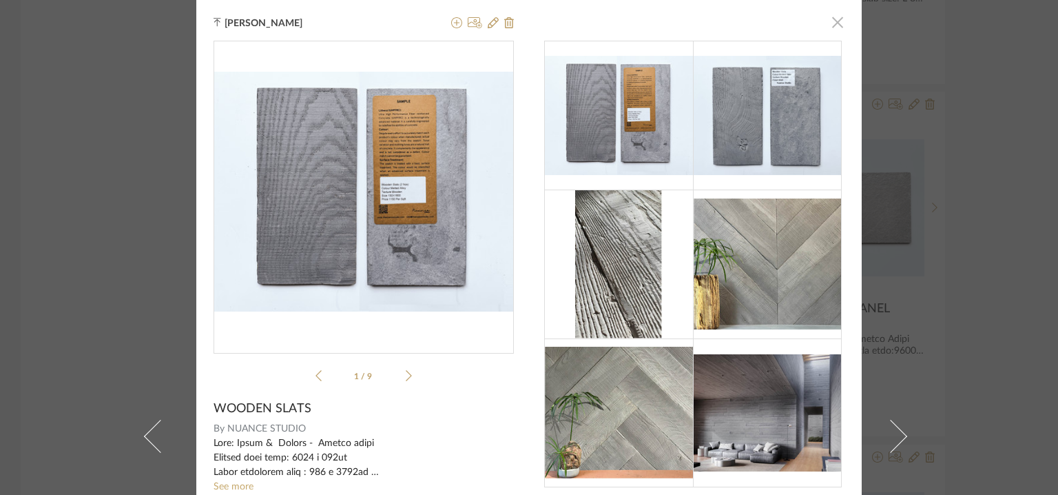
click at [836, 22] on span "button" at bounding box center [838, 22] width 28 height 28
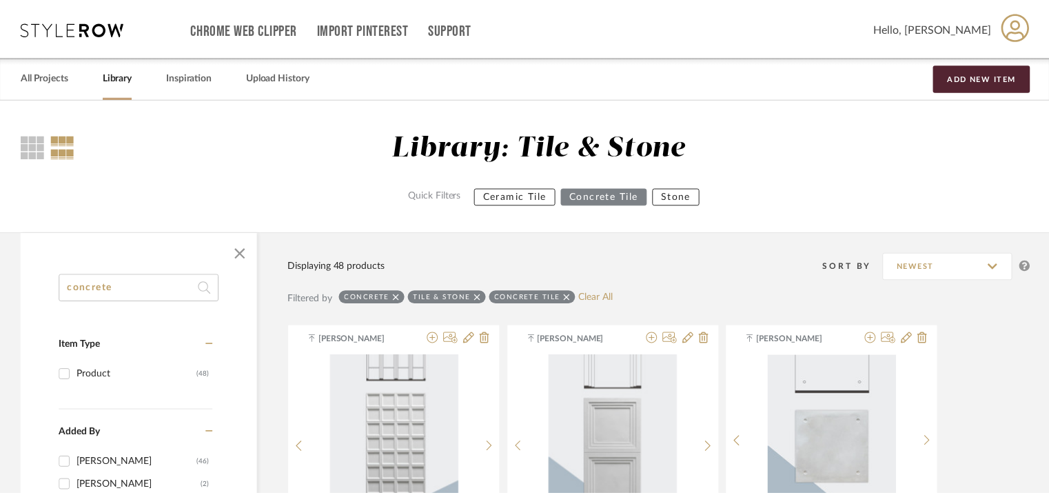
scroll to position [3052, 0]
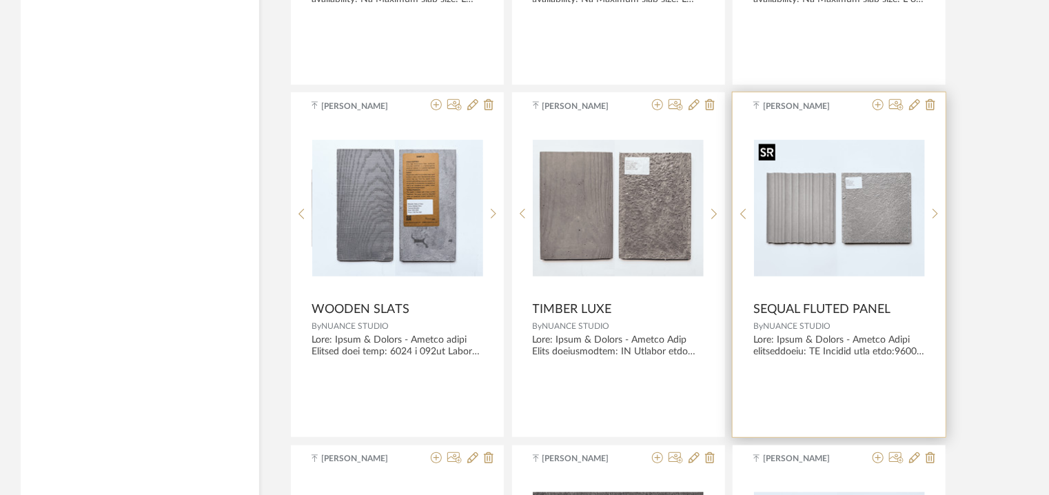
click at [832, 221] on img "0" at bounding box center [839, 208] width 171 height 136
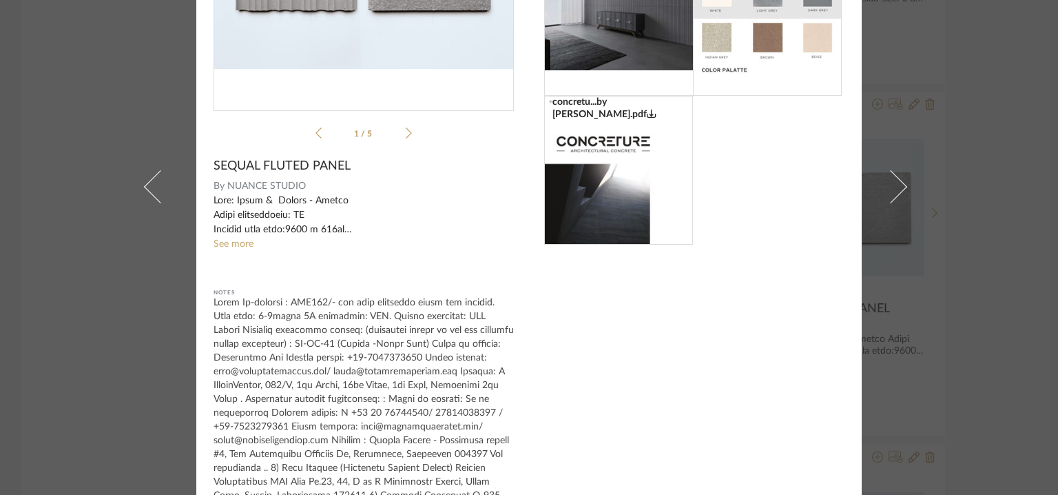
scroll to position [276, 0]
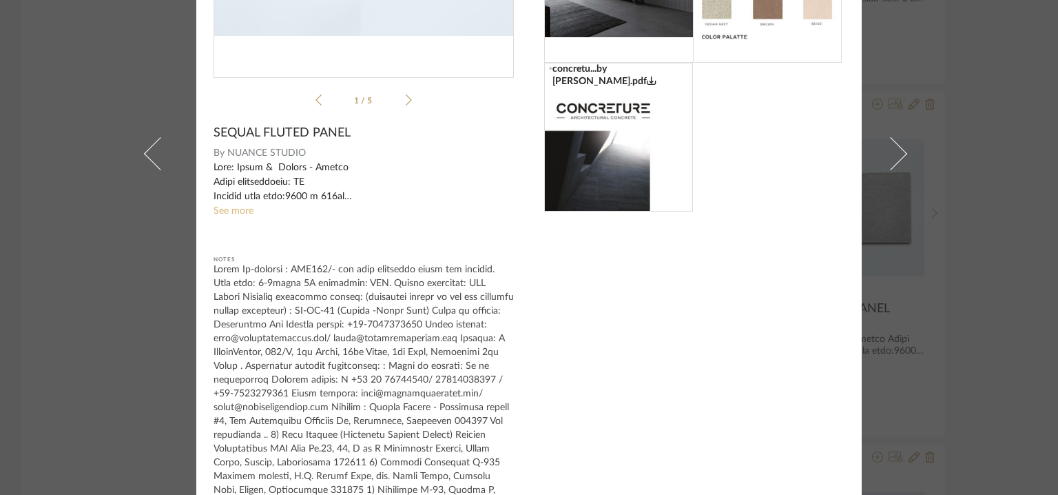
click at [227, 211] on link "See more" at bounding box center [234, 211] width 40 height 10
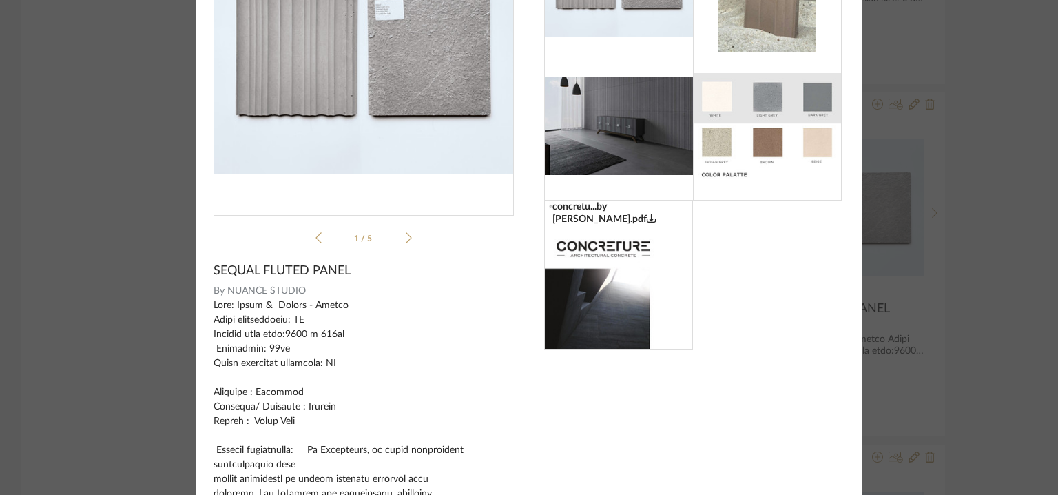
scroll to position [0, 0]
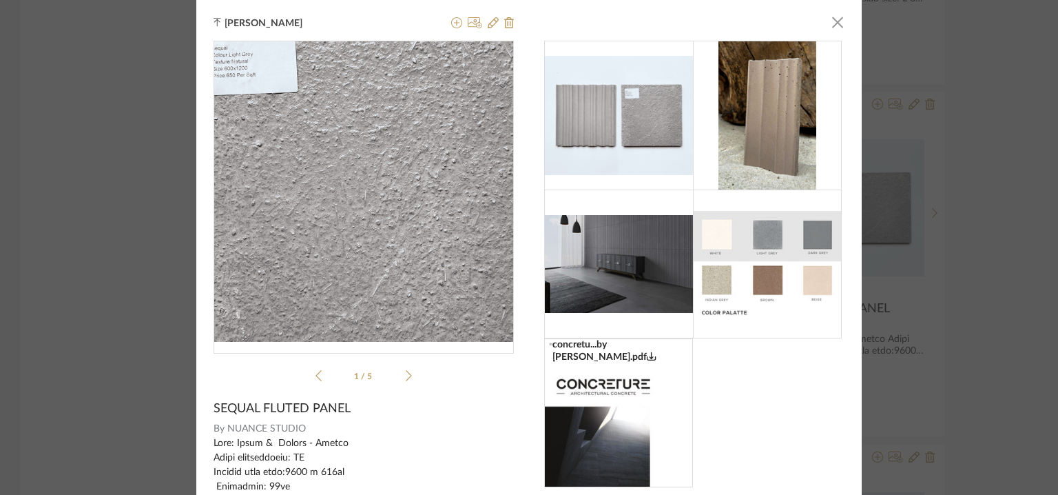
click at [422, 189] on img "0" at bounding box center [364, 192] width 300 height 240
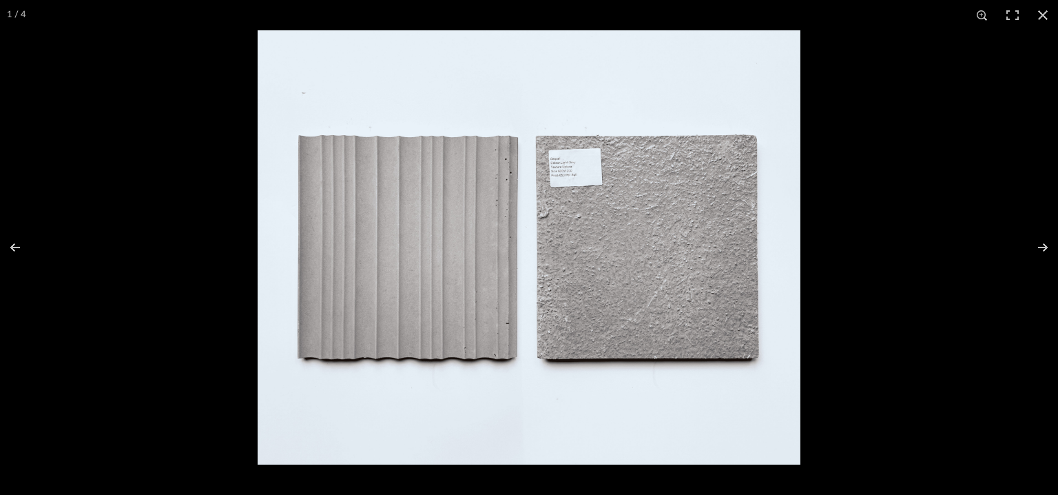
click at [579, 177] on img at bounding box center [529, 247] width 543 height 434
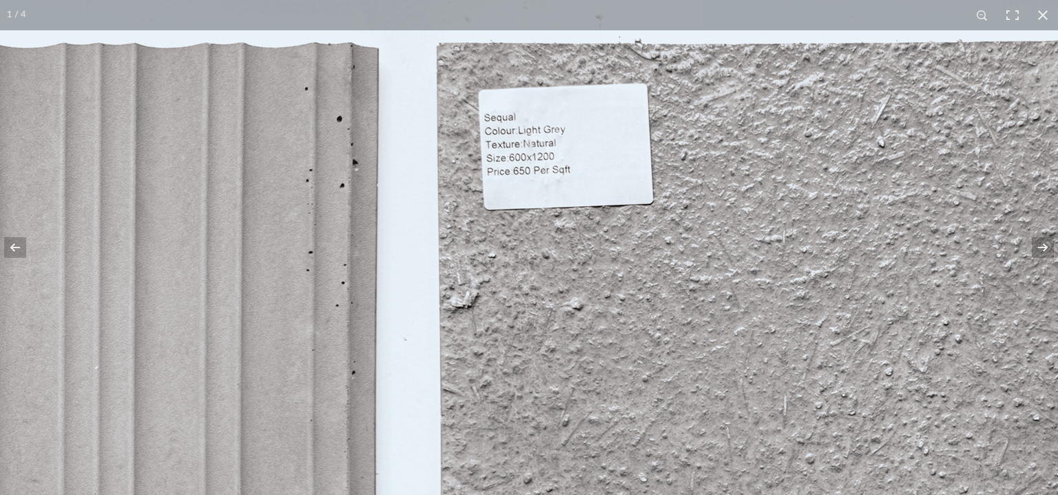
click at [579, 177] on img at bounding box center [415, 405] width 1764 height 1411
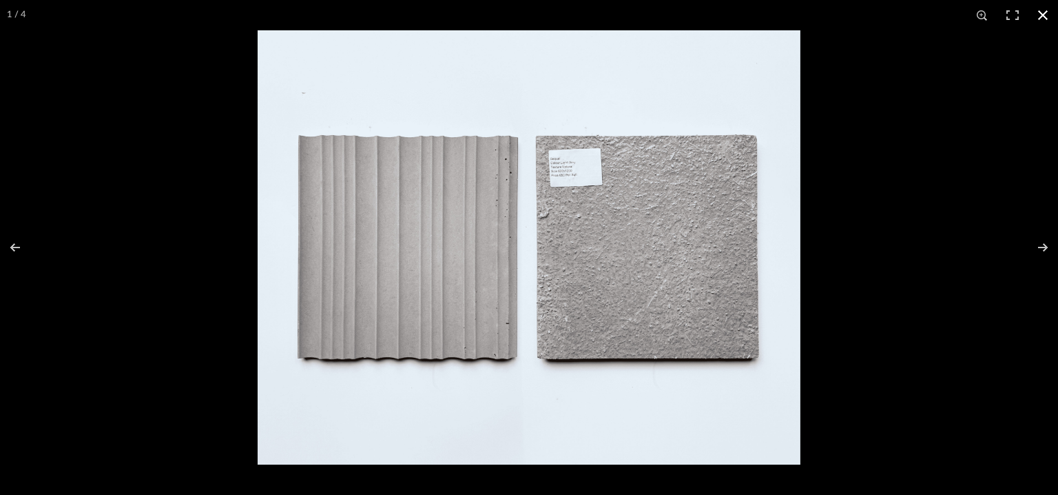
click at [1042, 13] on button at bounding box center [1043, 15] width 30 height 30
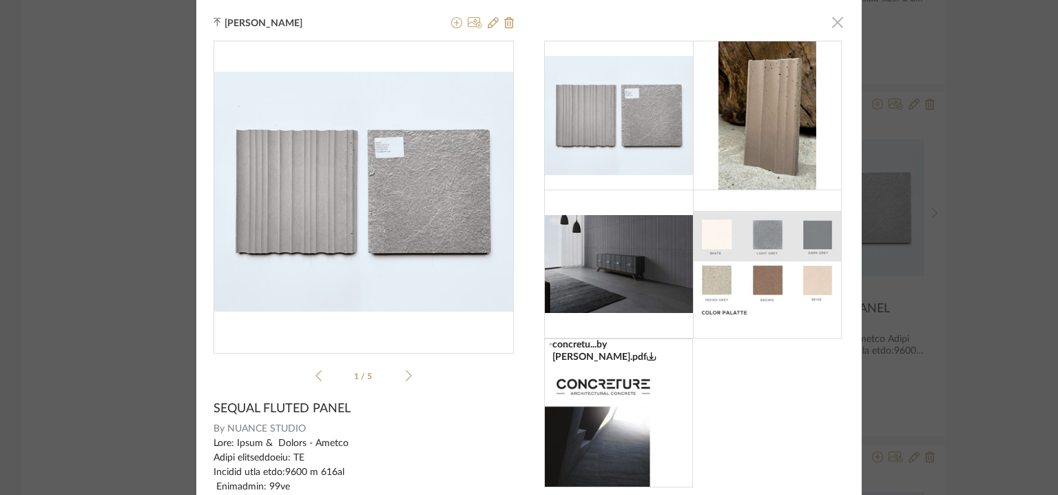
click at [834, 22] on span "button" at bounding box center [838, 22] width 28 height 28
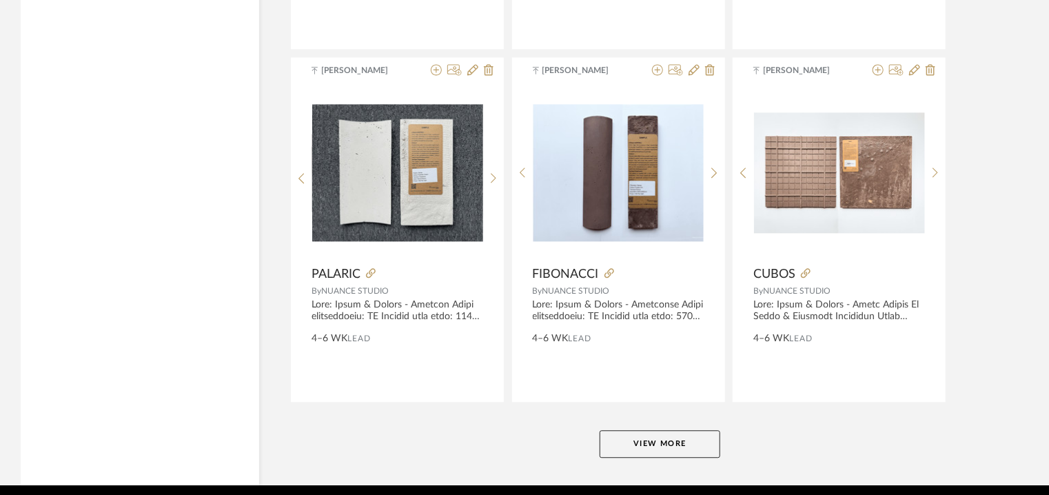
scroll to position [4154, 0]
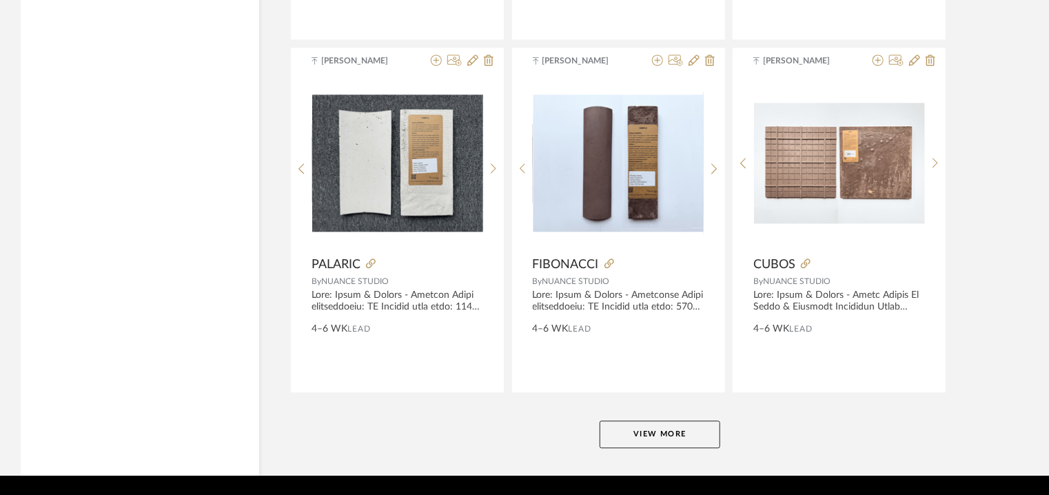
click at [646, 426] on button "View More" at bounding box center [659, 434] width 121 height 28
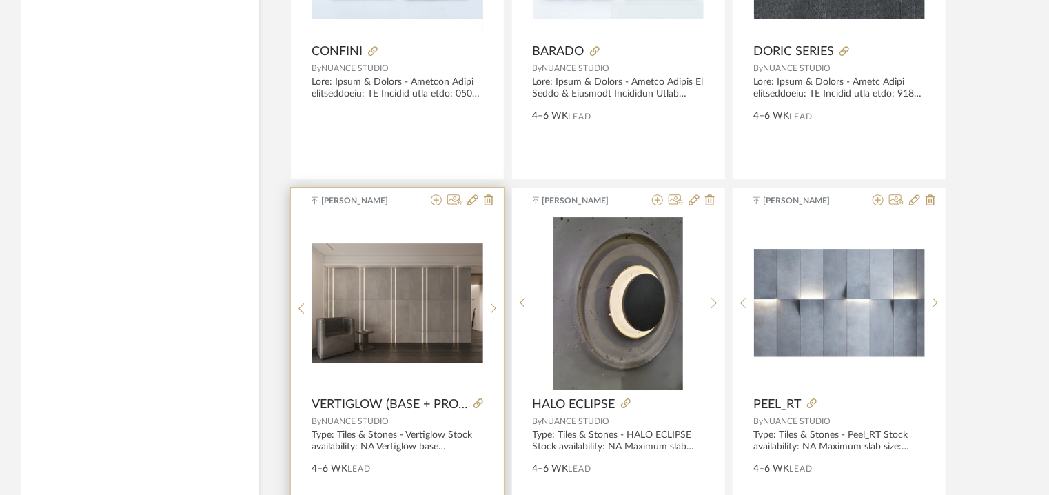
scroll to position [4498, 0]
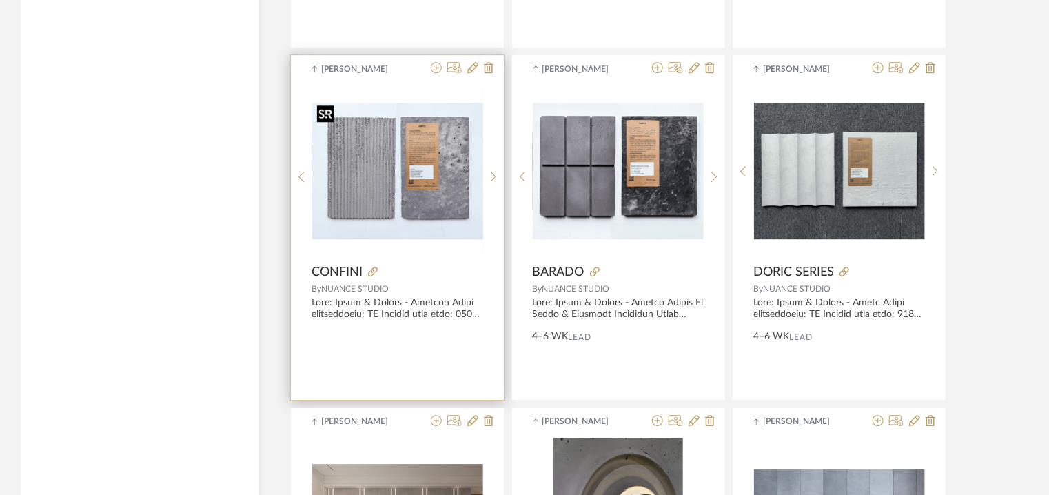
click at [421, 209] on img "0" at bounding box center [397, 171] width 171 height 136
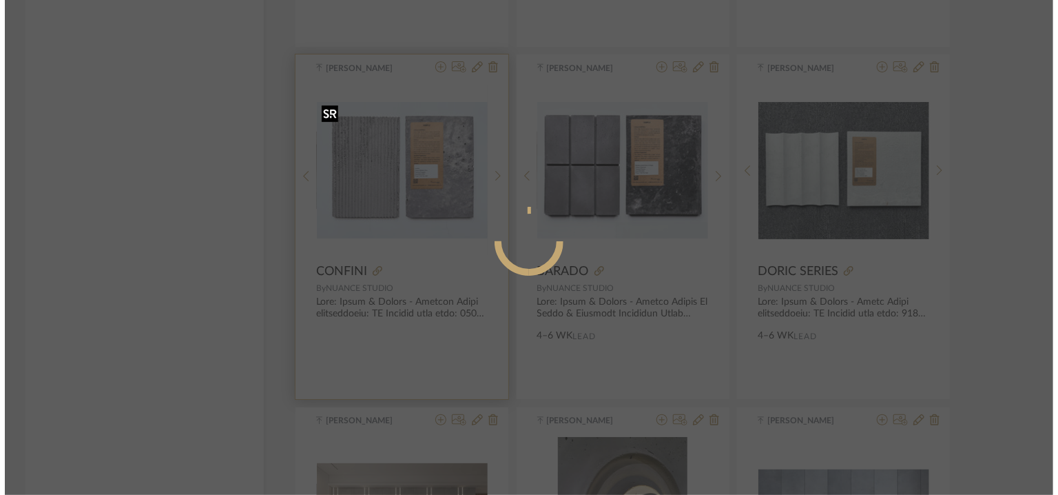
scroll to position [0, 0]
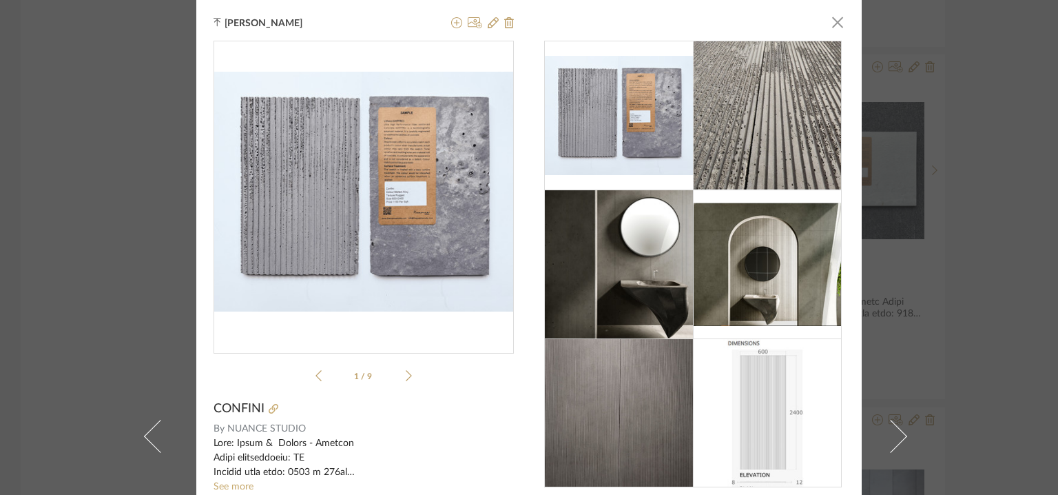
click at [434, 192] on img "0" at bounding box center [364, 192] width 300 height 240
click at [832, 21] on span "button" at bounding box center [838, 22] width 28 height 28
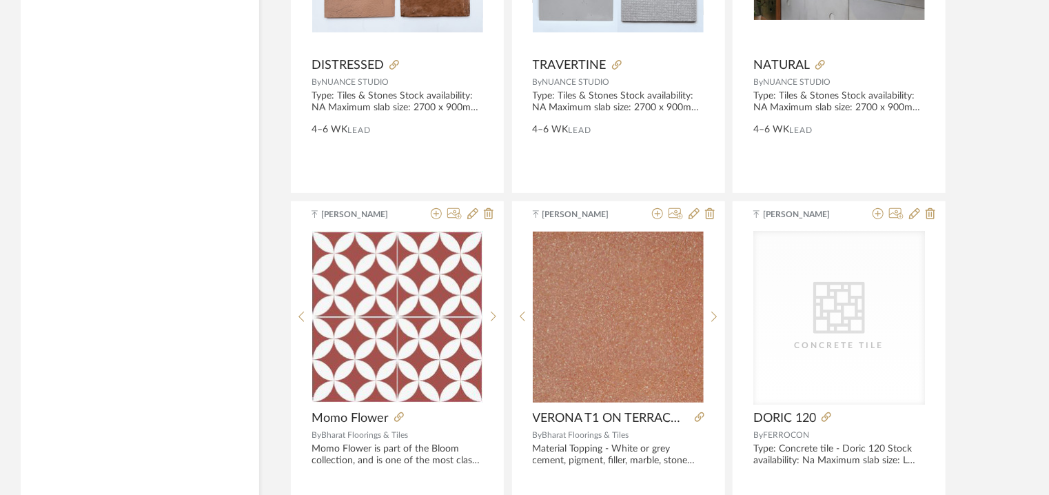
scroll to position [5548, 0]
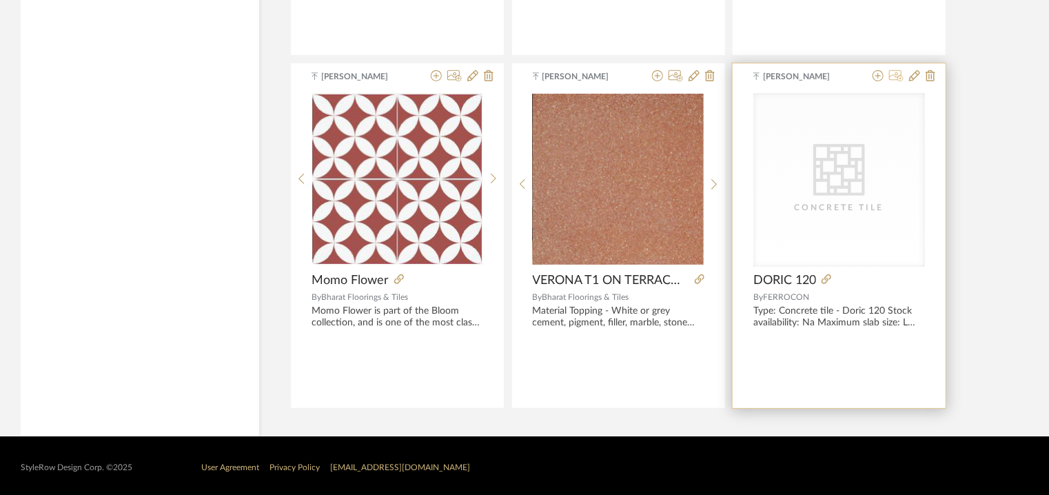
click at [898, 70] on icon at bounding box center [896, 75] width 14 height 11
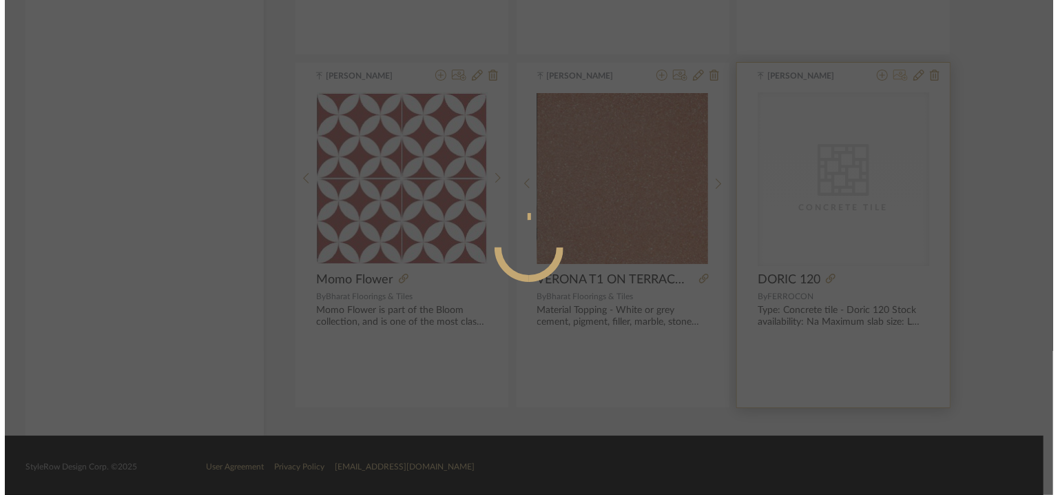
scroll to position [0, 0]
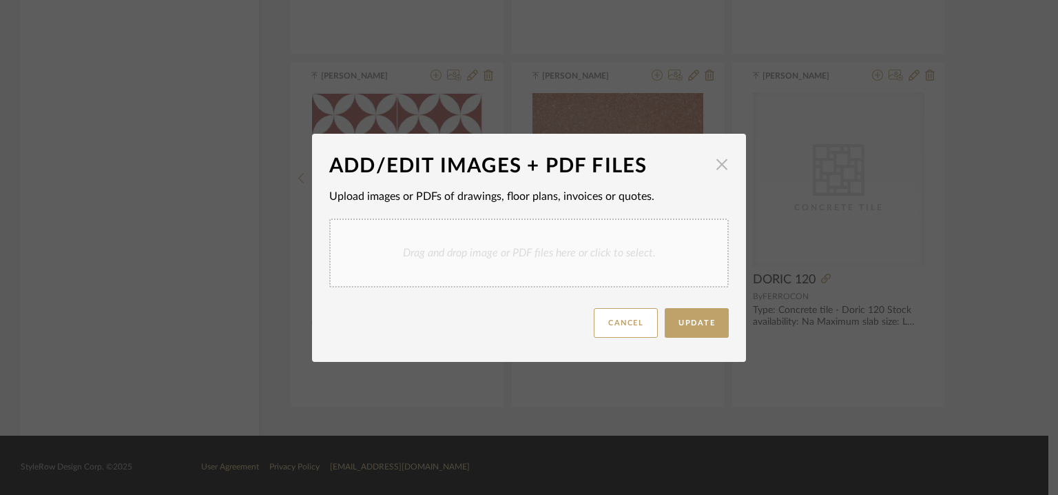
click at [721, 165] on span "button" at bounding box center [722, 165] width 28 height 28
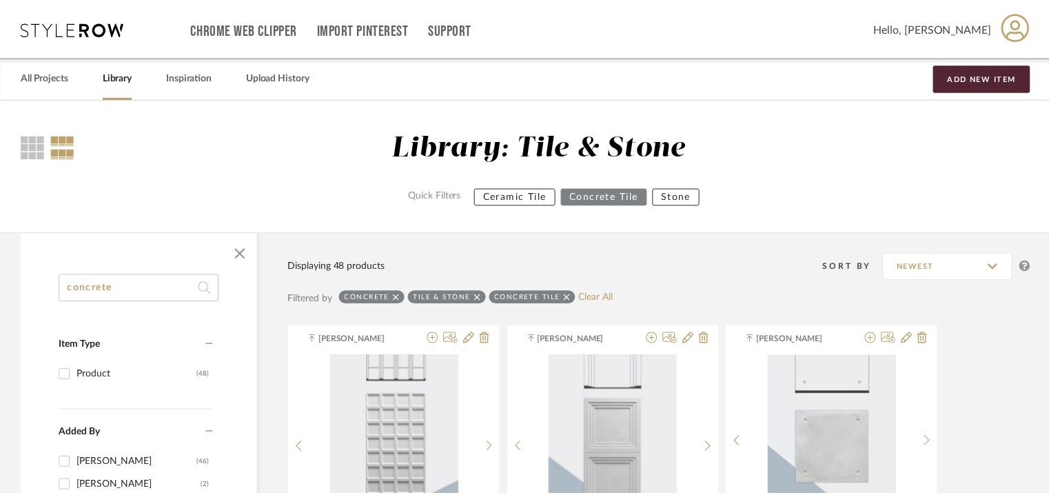
scroll to position [5548, 0]
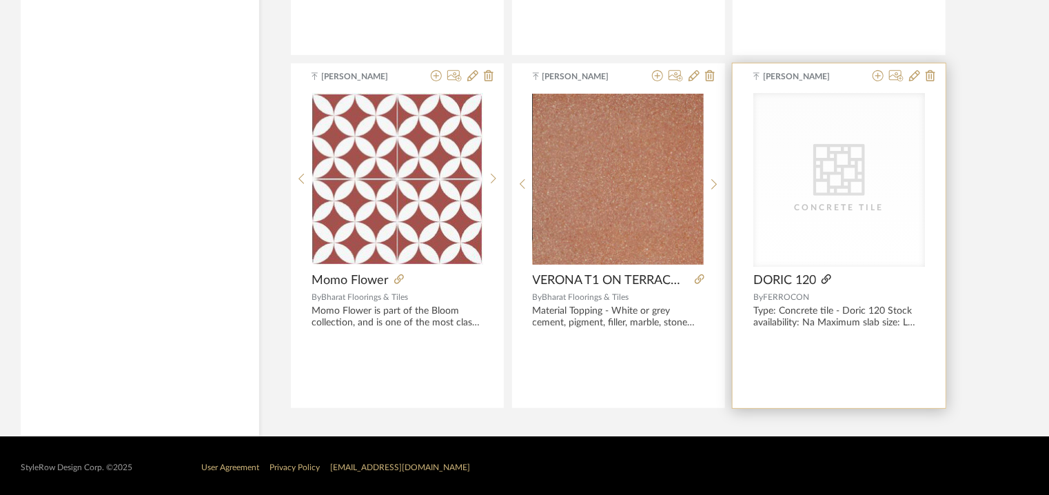
click at [827, 274] on icon at bounding box center [826, 279] width 10 height 10
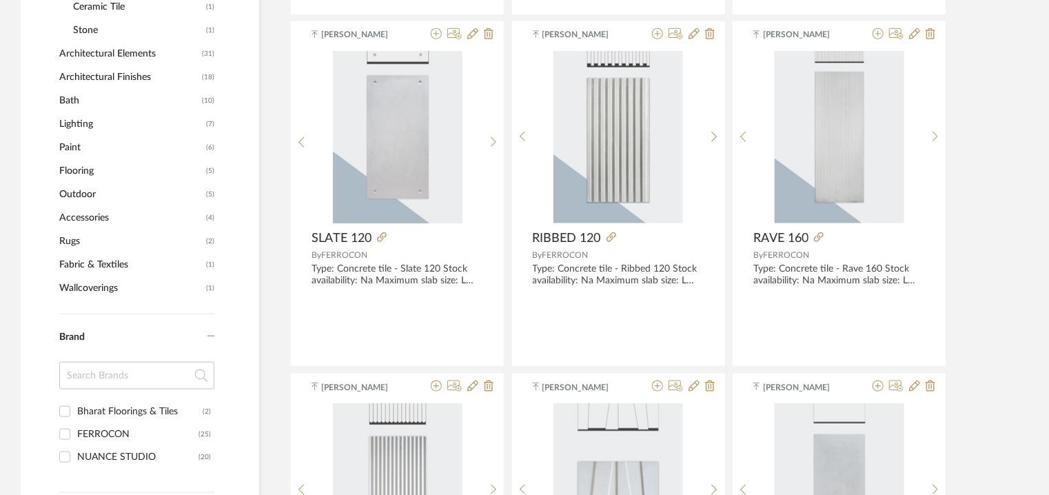
scroll to position [0, 0]
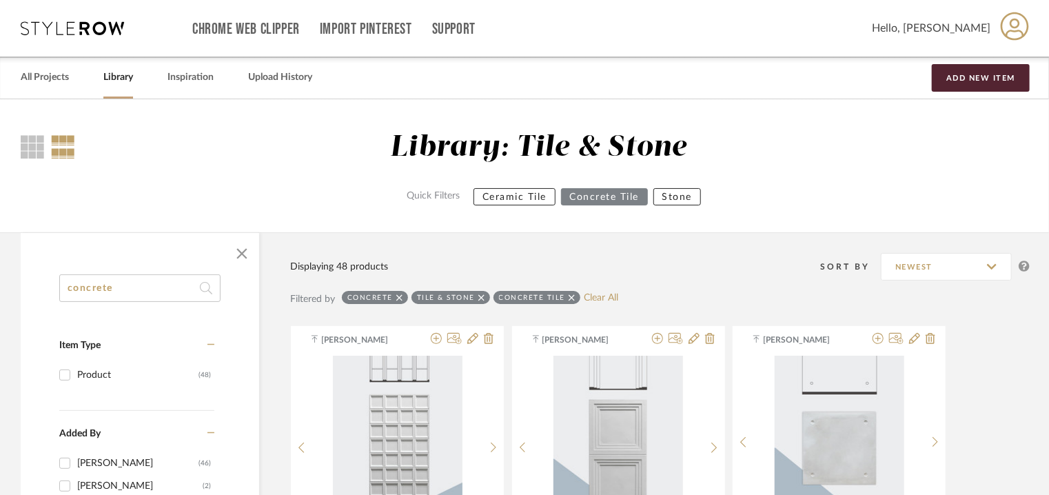
drag, startPoint x: 101, startPoint y: 287, endPoint x: 0, endPoint y: 282, distance: 100.7
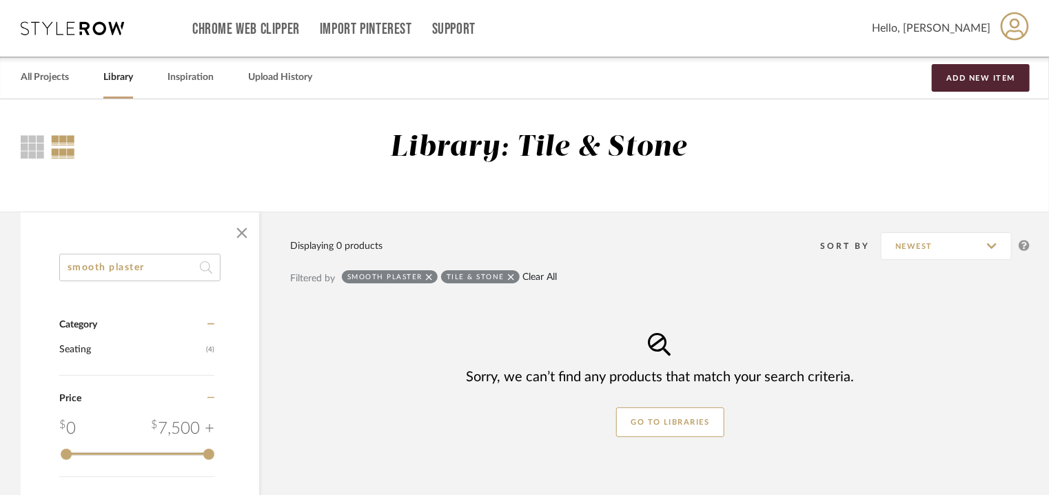
type input "smooth plaster"
click at [550, 278] on link "Clear All" at bounding box center [540, 277] width 34 height 12
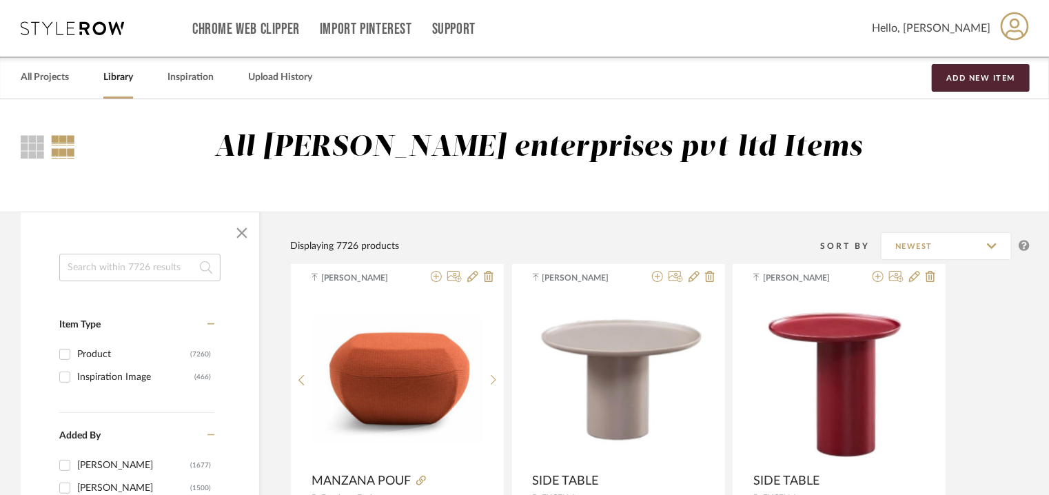
click at [127, 265] on input at bounding box center [139, 268] width 161 height 28
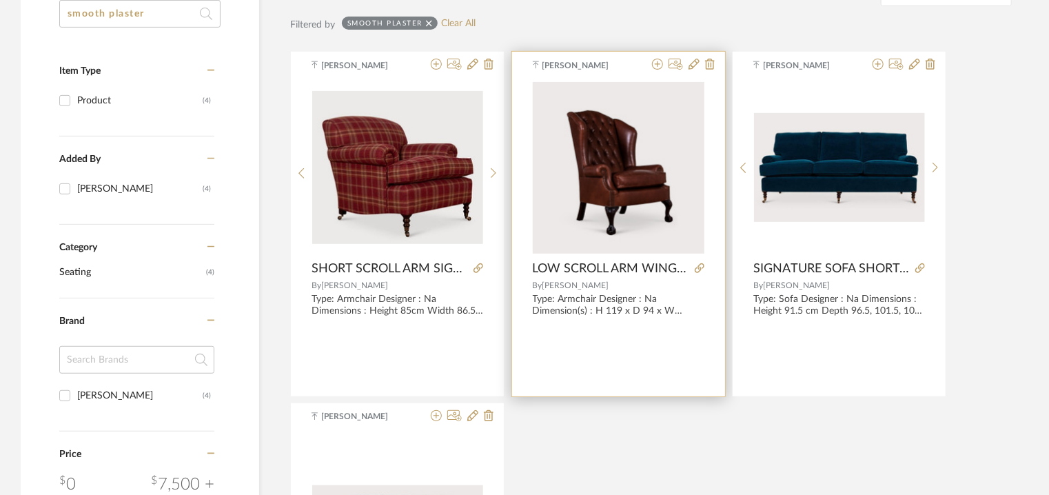
scroll to position [482, 0]
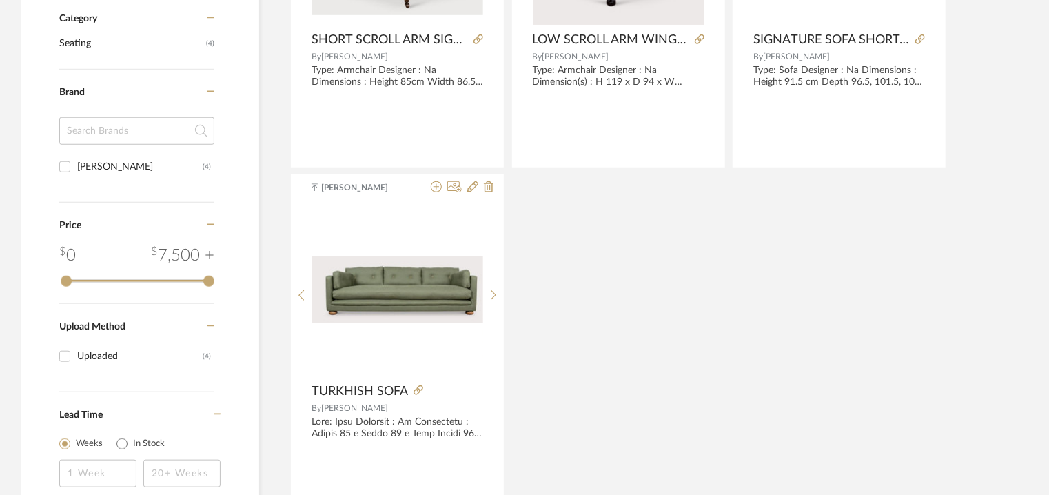
click at [211, 15] on icon at bounding box center [211, 18] width 8 height 10
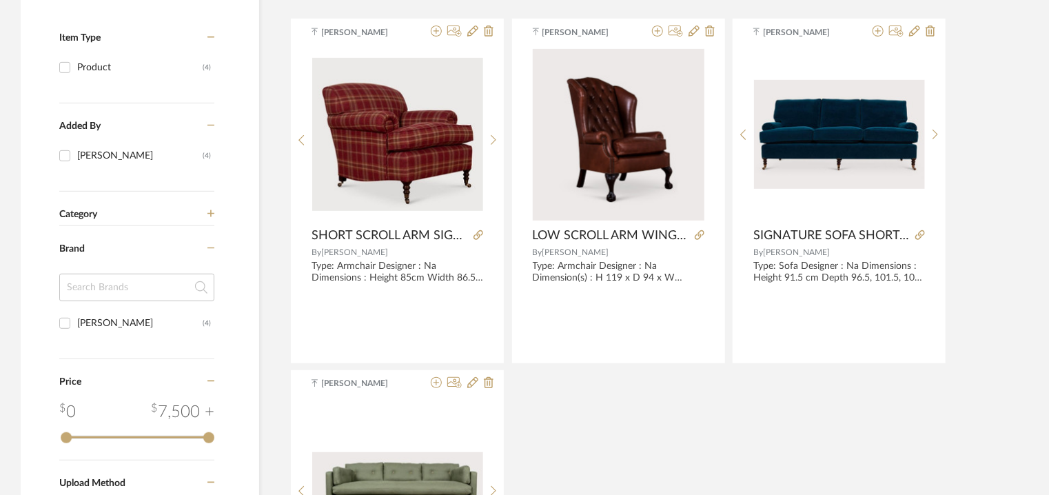
scroll to position [69, 0]
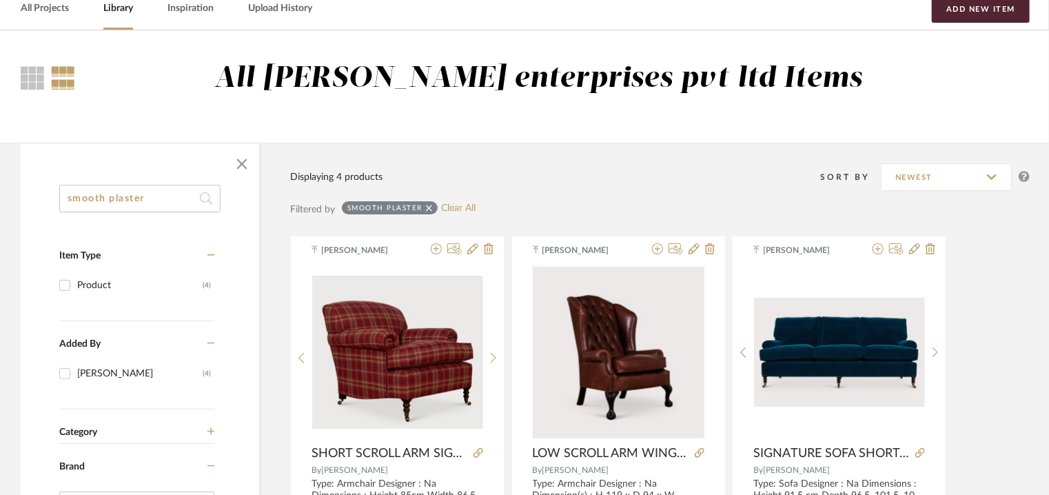
drag, startPoint x: 103, startPoint y: 196, endPoint x: 0, endPoint y: 196, distance: 102.7
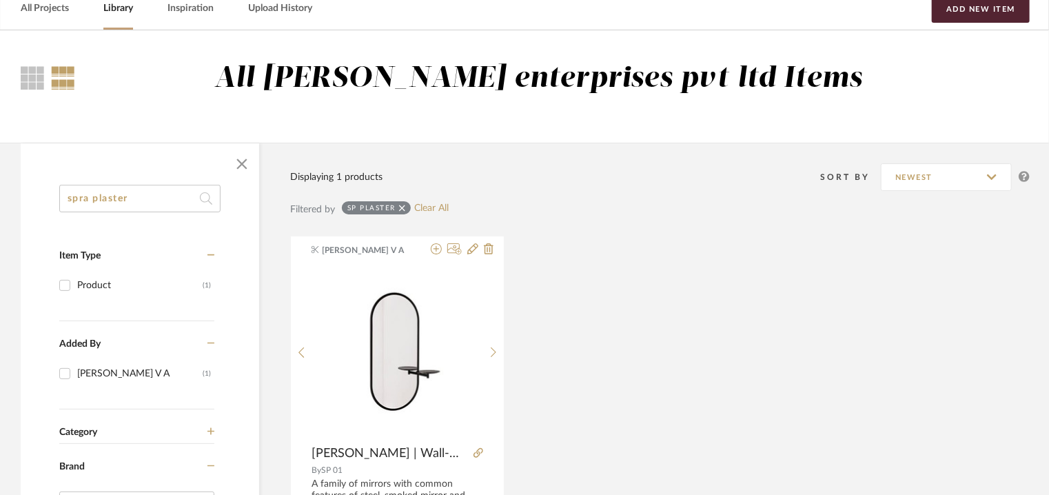
type input "spray plaster"
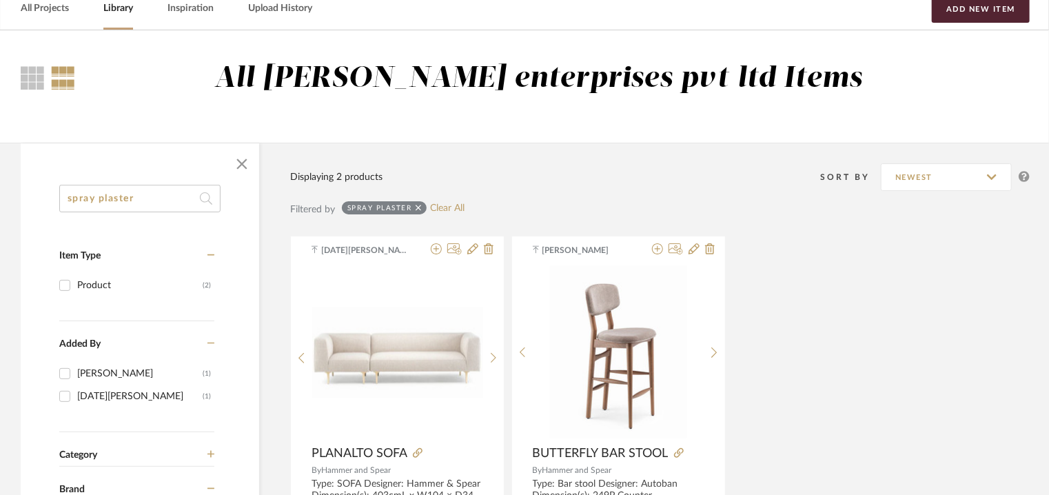
drag, startPoint x: 71, startPoint y: 203, endPoint x: 0, endPoint y: 210, distance: 71.3
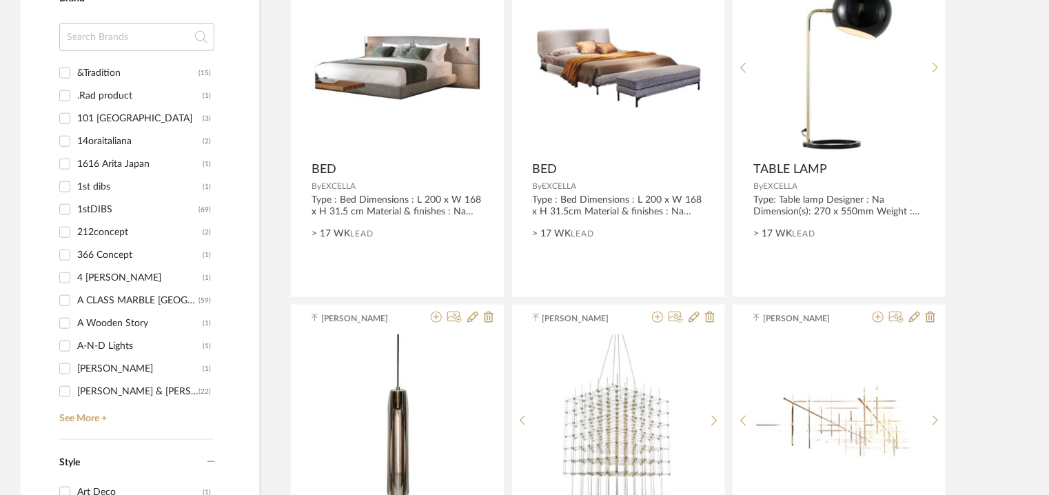
scroll to position [435, 0]
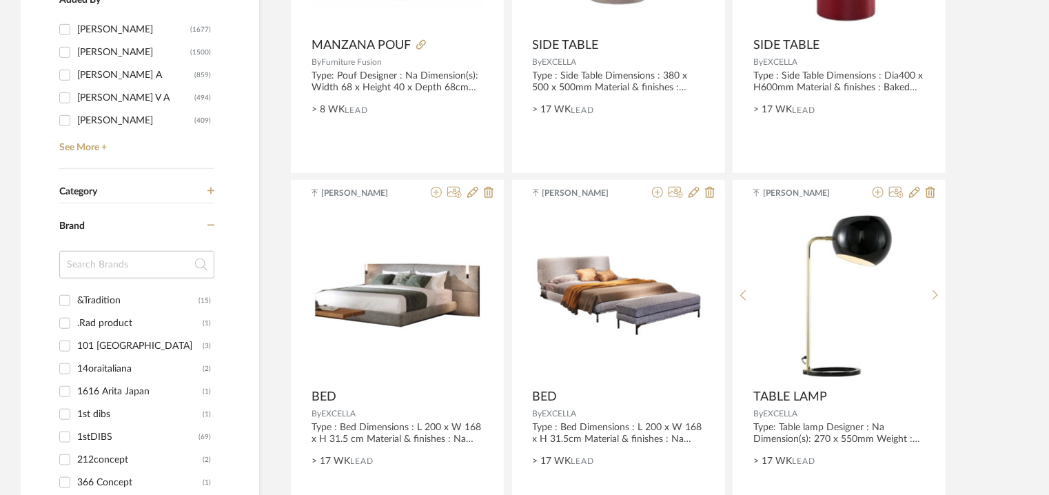
click at [81, 193] on span "Category" at bounding box center [78, 192] width 38 height 12
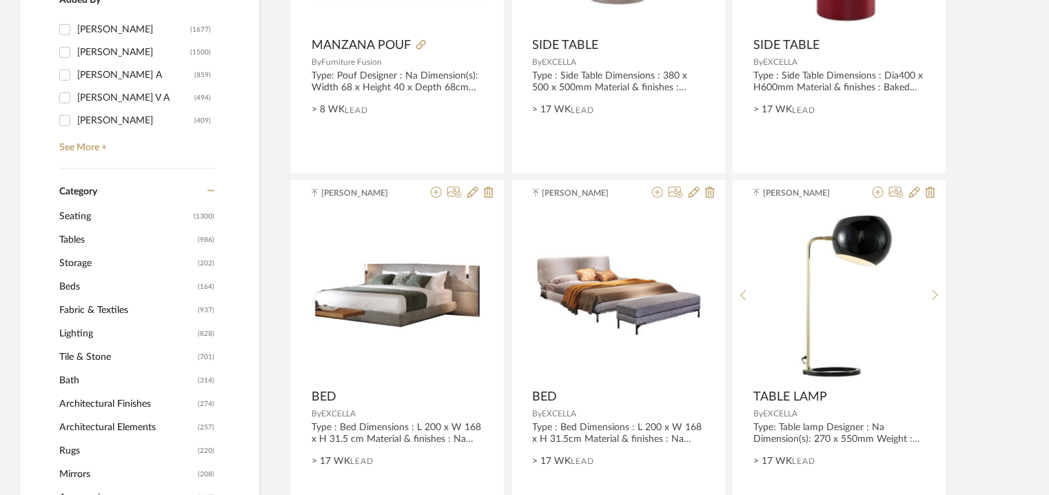
click at [108, 403] on span "Architectural Finishes" at bounding box center [126, 403] width 135 height 23
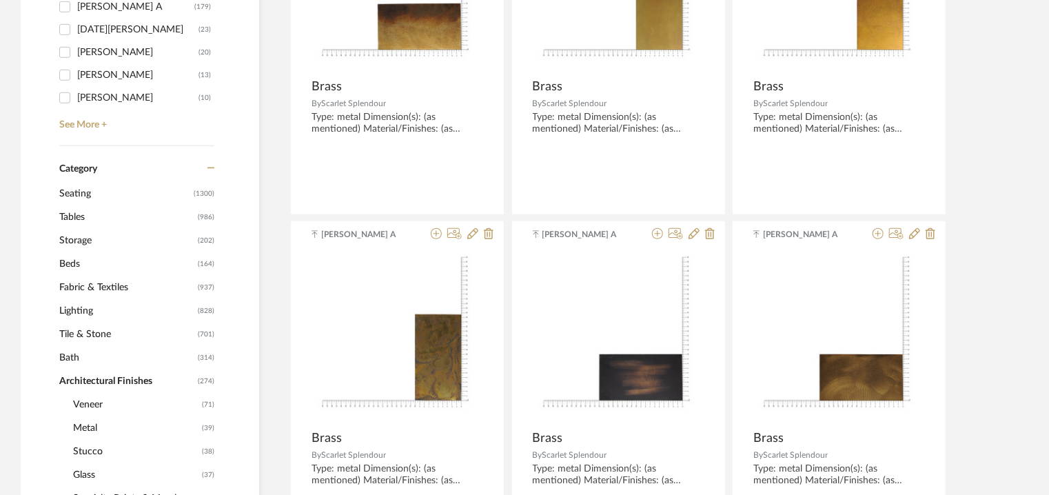
scroll to position [571, 0]
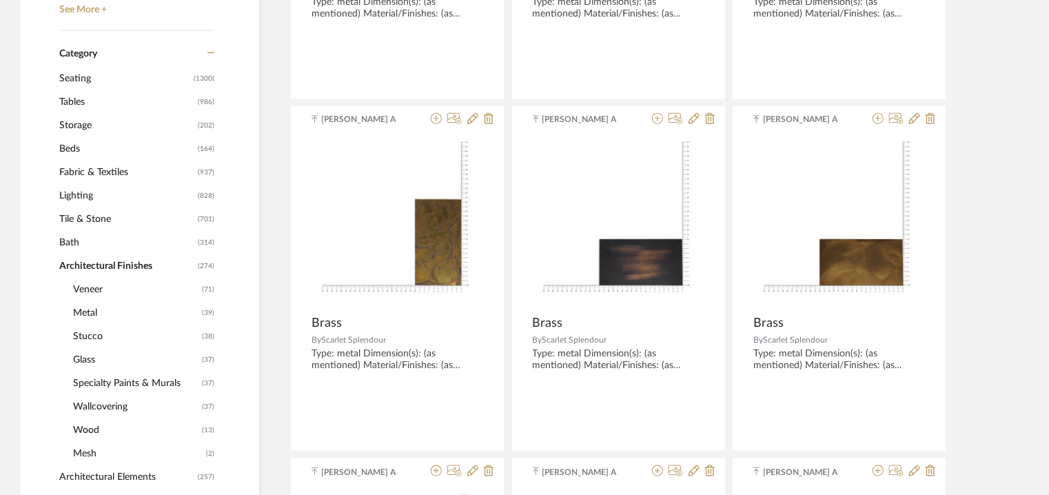
click at [154, 381] on span "Specialty Paints & Murals" at bounding box center [135, 382] width 125 height 23
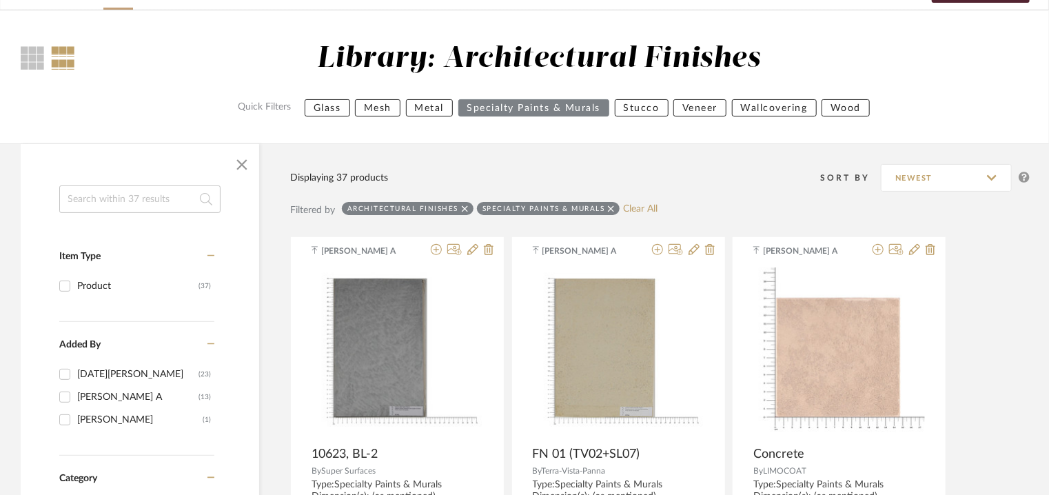
scroll to position [158, 0]
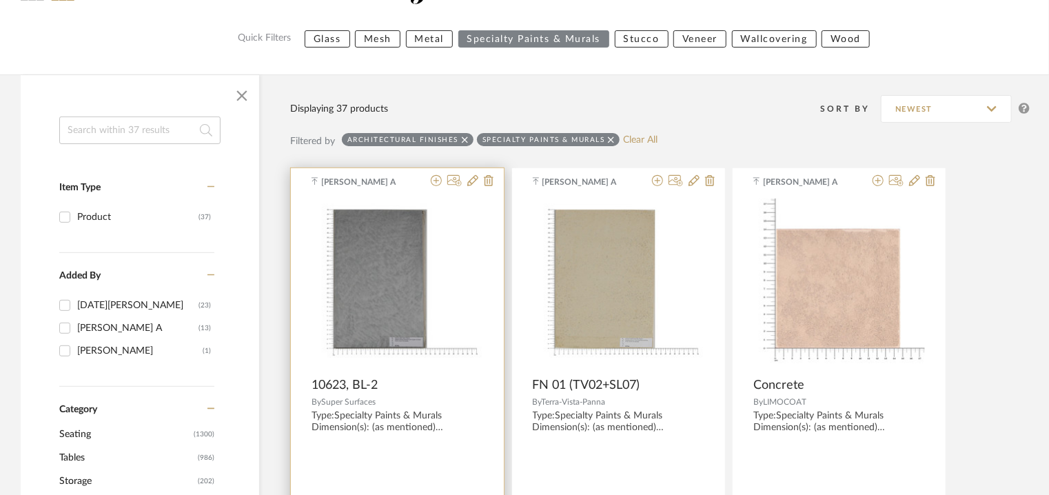
click at [446, 391] on div "10623, BL-2" at bounding box center [397, 385] width 172 height 15
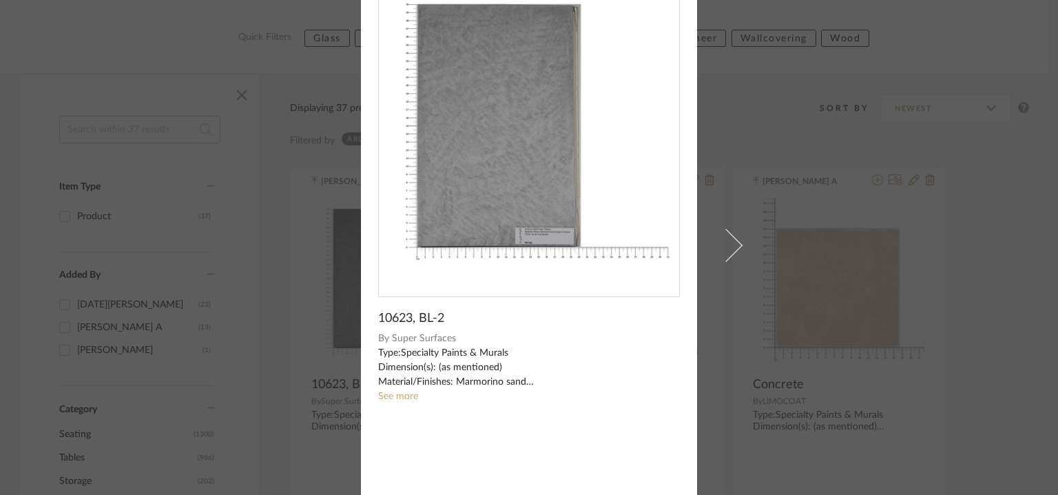
scroll to position [99, 0]
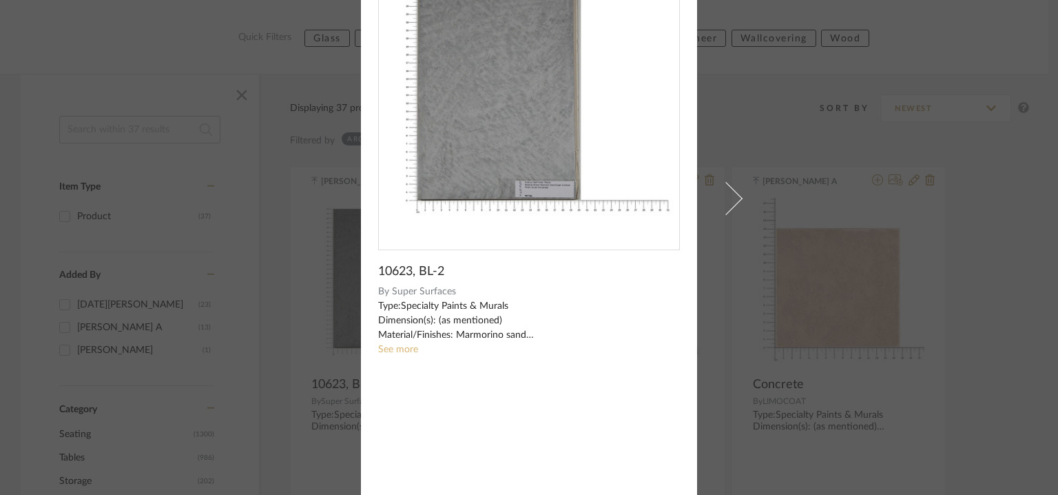
click at [400, 347] on link "See more" at bounding box center [398, 349] width 40 height 10
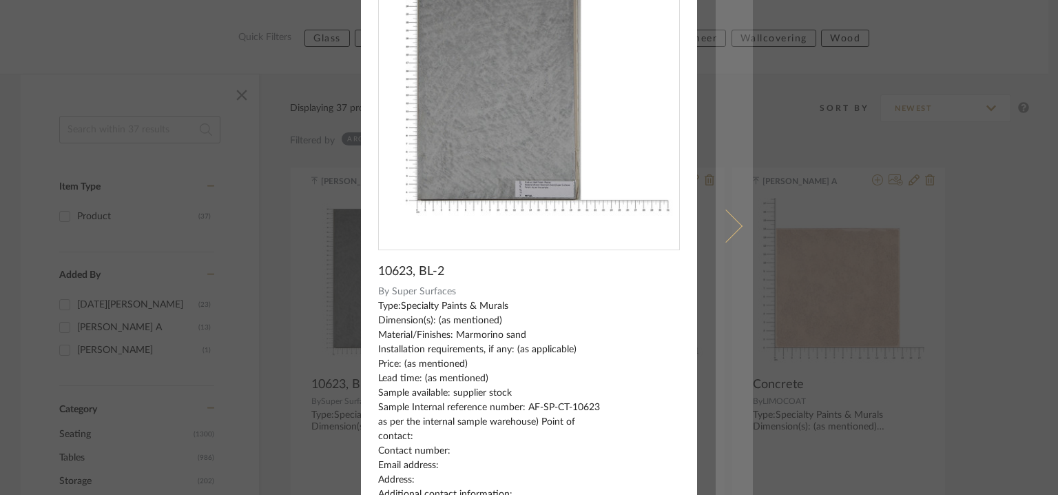
click at [730, 224] on span at bounding box center [726, 225] width 33 height 33
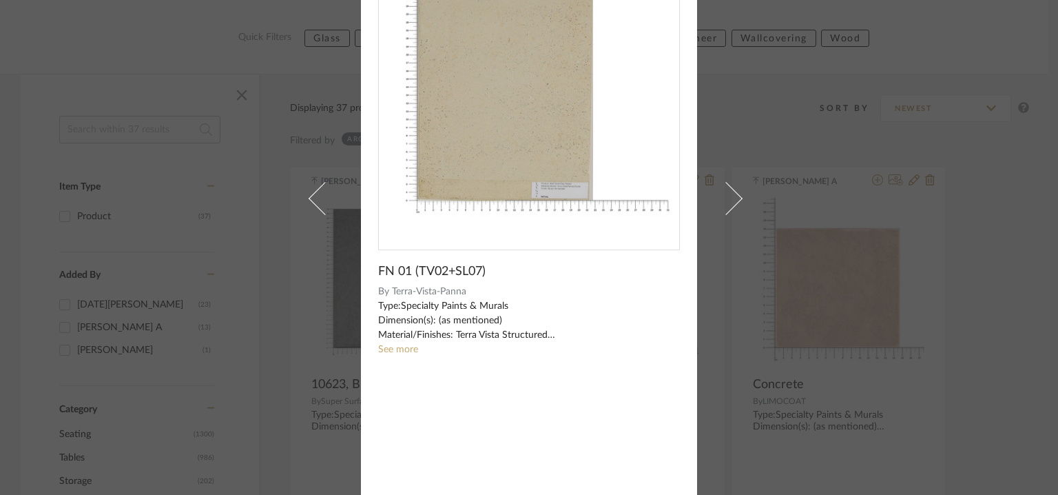
click at [398, 349] on link "See more" at bounding box center [398, 349] width 40 height 10
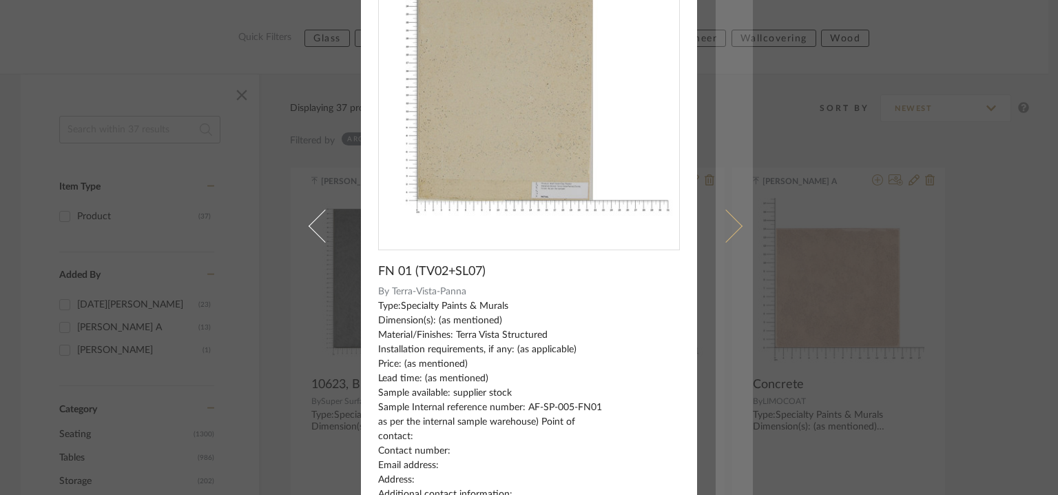
click at [726, 220] on span at bounding box center [726, 225] width 33 height 33
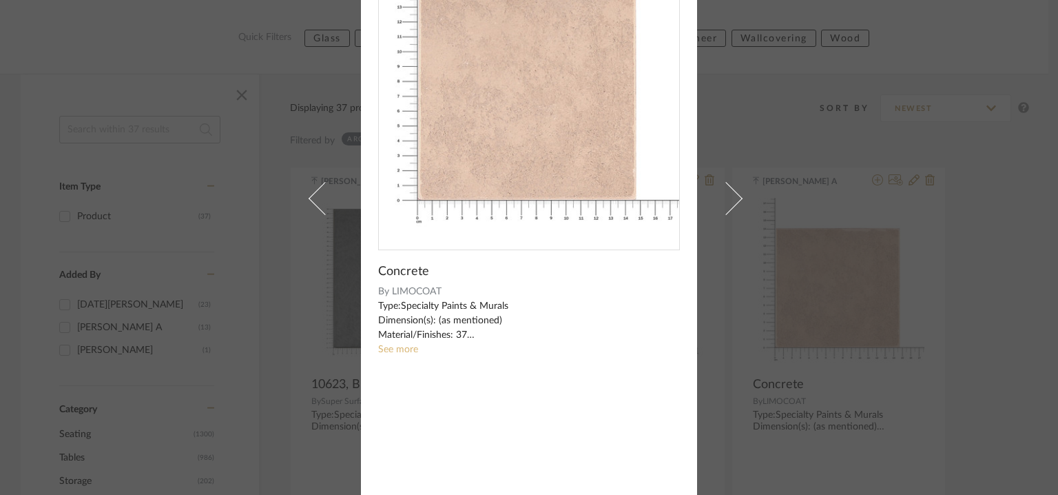
click at [384, 349] on link "See more" at bounding box center [398, 349] width 40 height 10
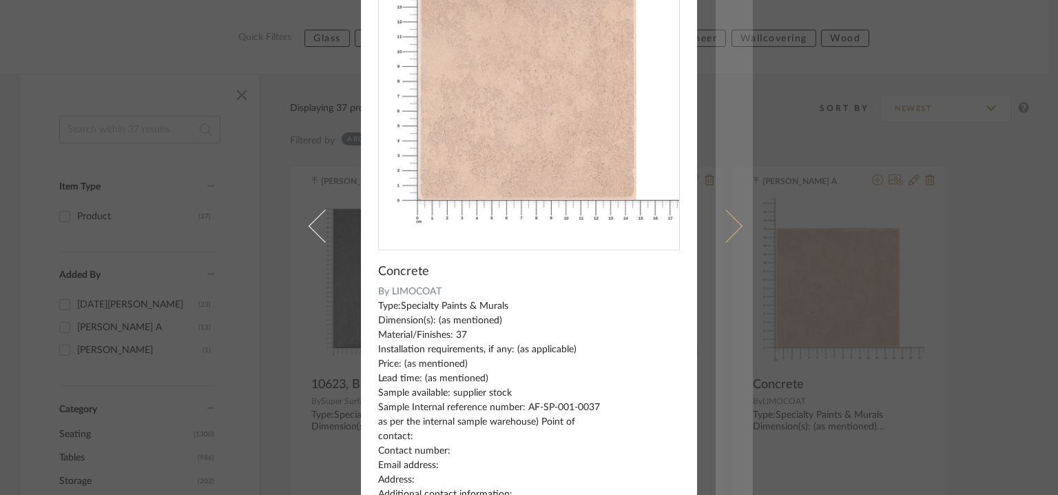
click at [725, 236] on span at bounding box center [726, 225] width 33 height 33
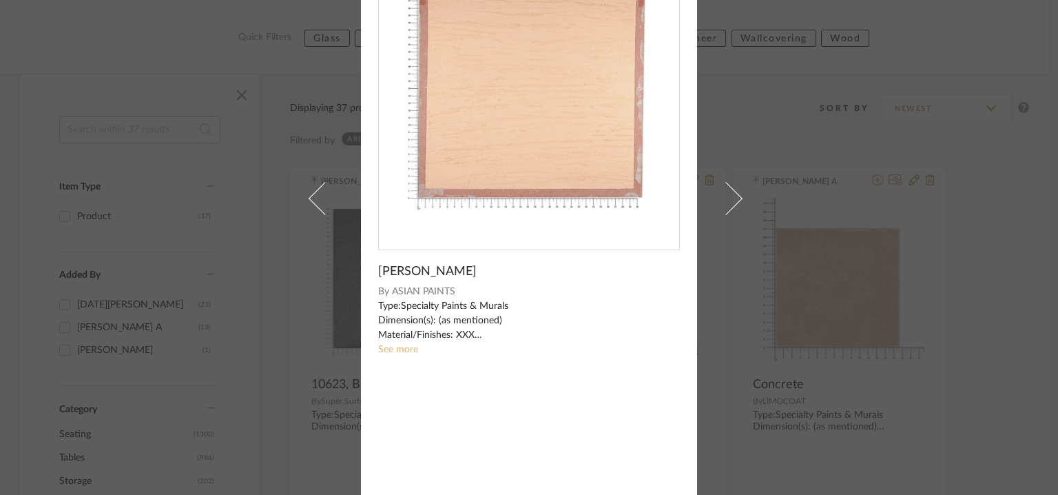
click at [387, 349] on link "See more" at bounding box center [398, 349] width 40 height 10
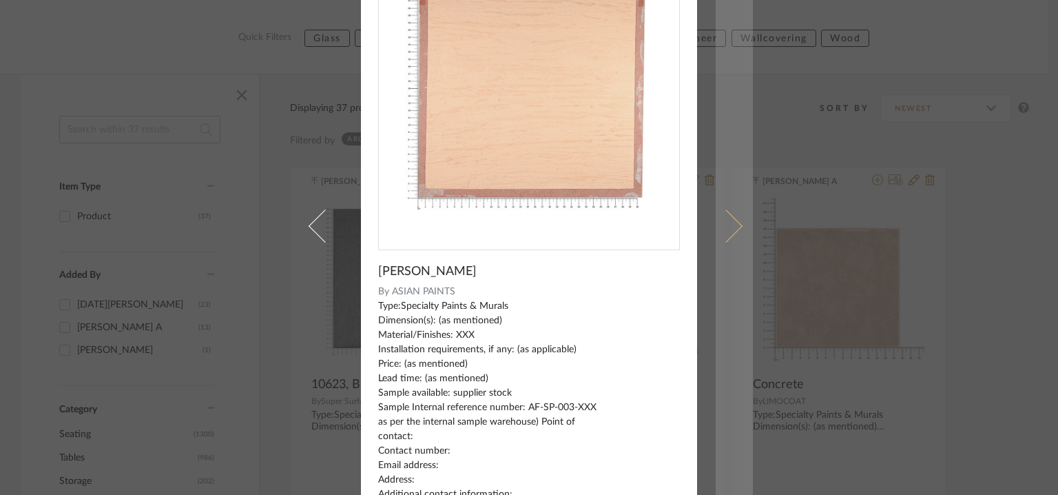
click at [730, 283] on link at bounding box center [734, 225] width 37 height 649
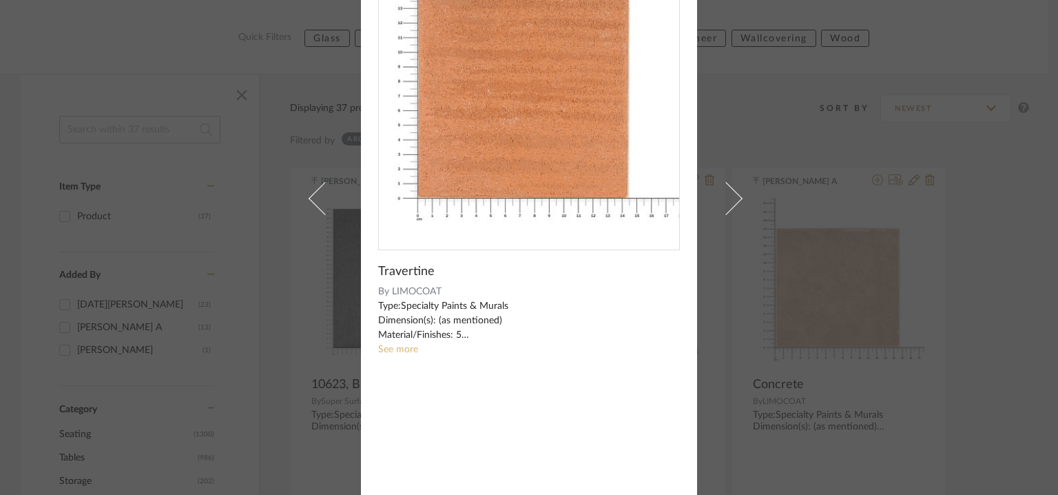
click at [385, 351] on link "See more" at bounding box center [398, 349] width 40 height 10
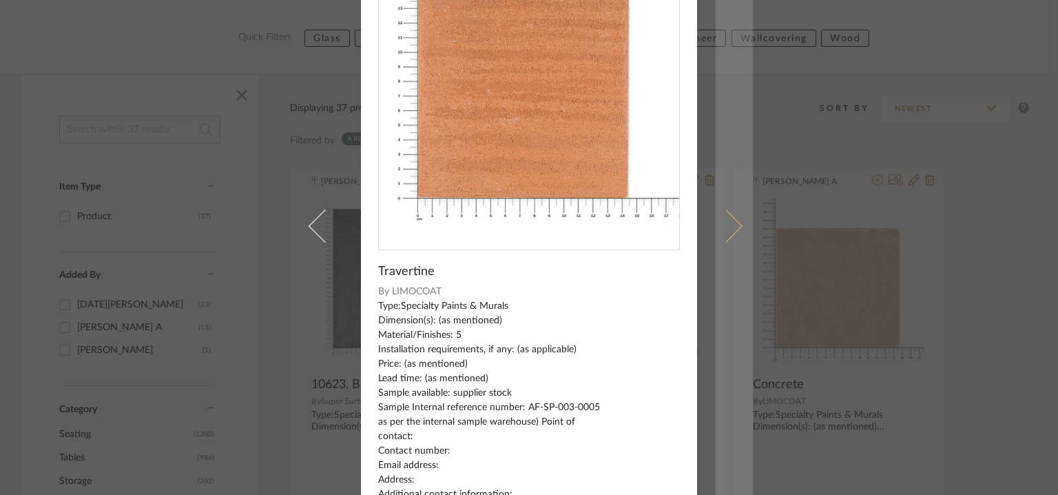
click at [736, 225] on span at bounding box center [726, 225] width 33 height 33
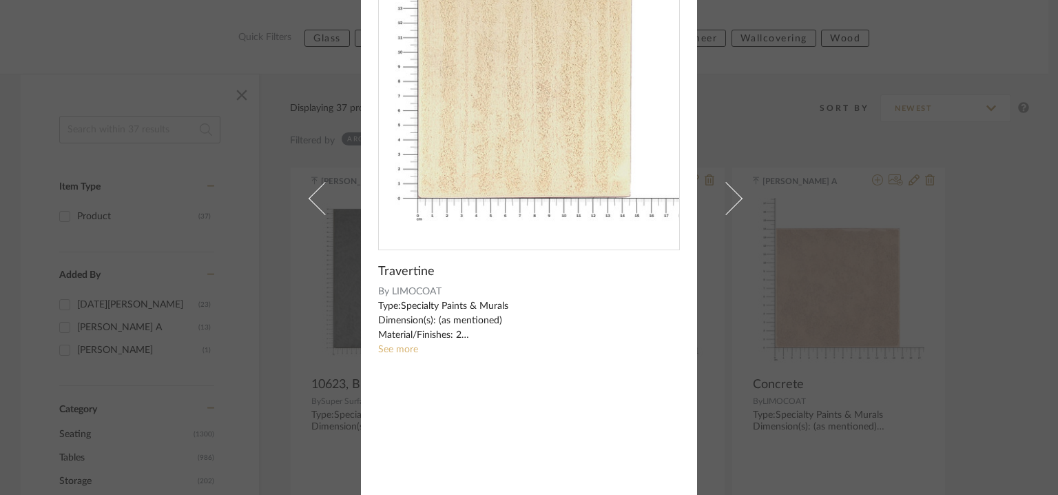
click at [394, 351] on link "See more" at bounding box center [398, 349] width 40 height 10
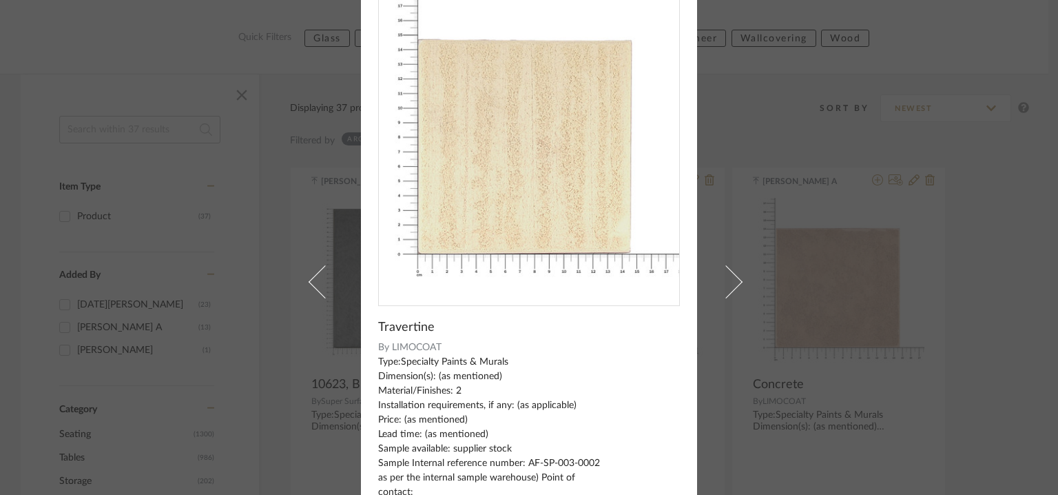
scroll to position [0, 0]
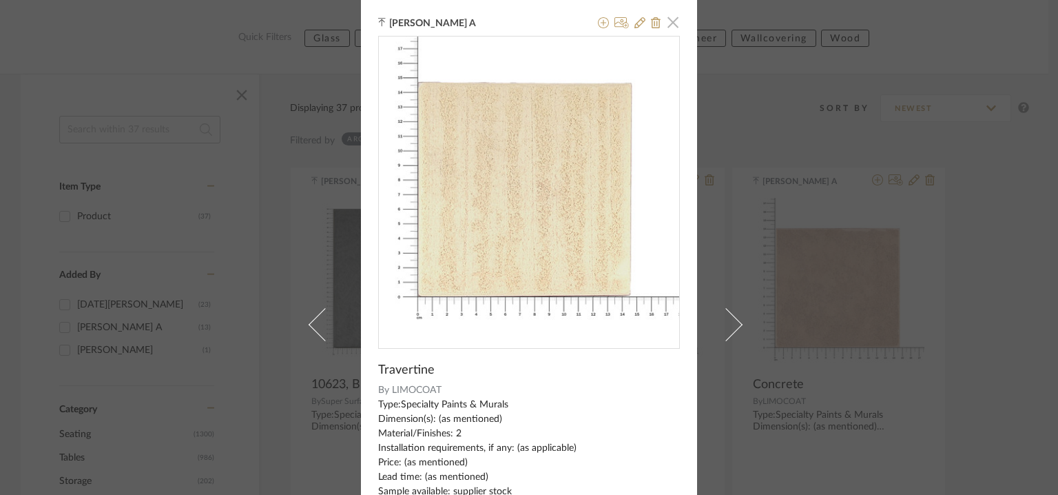
click at [666, 24] on span "button" at bounding box center [673, 22] width 28 height 28
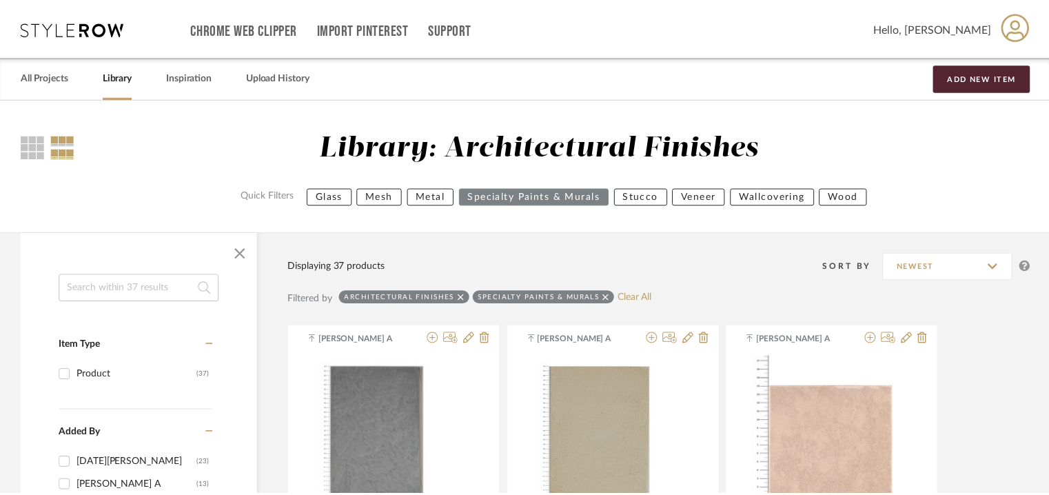
scroll to position [158, 0]
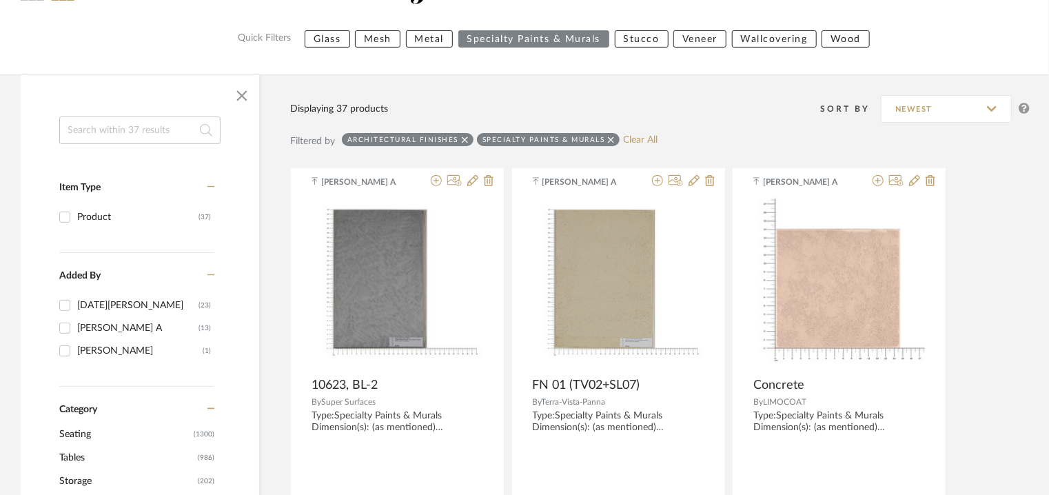
click at [609, 141] on icon at bounding box center [611, 140] width 6 height 10
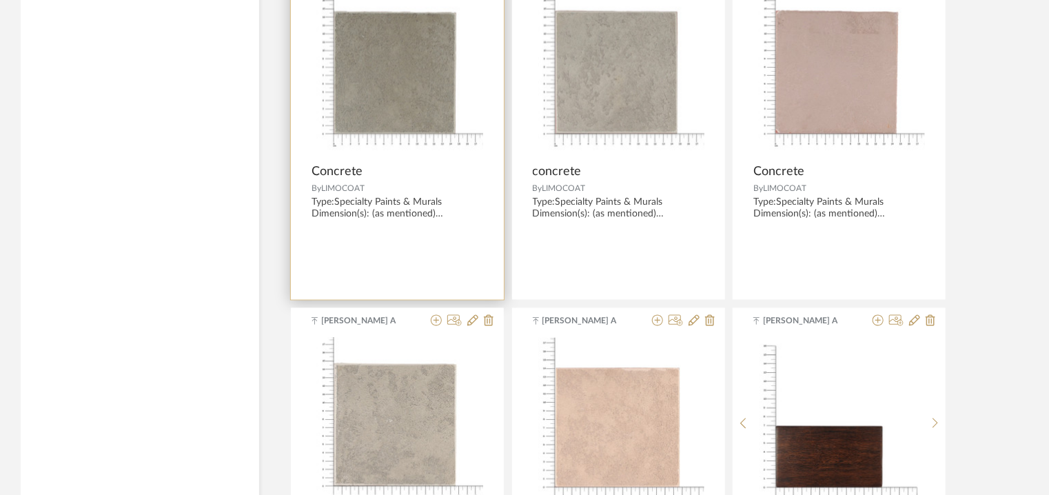
scroll to position [3878, 0]
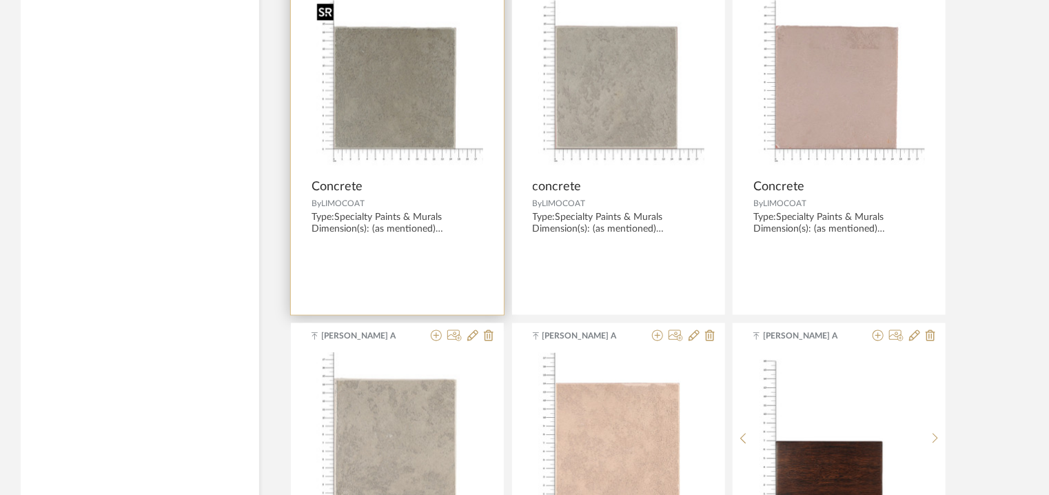
click at [410, 127] on img "0" at bounding box center [397, 87] width 172 height 172
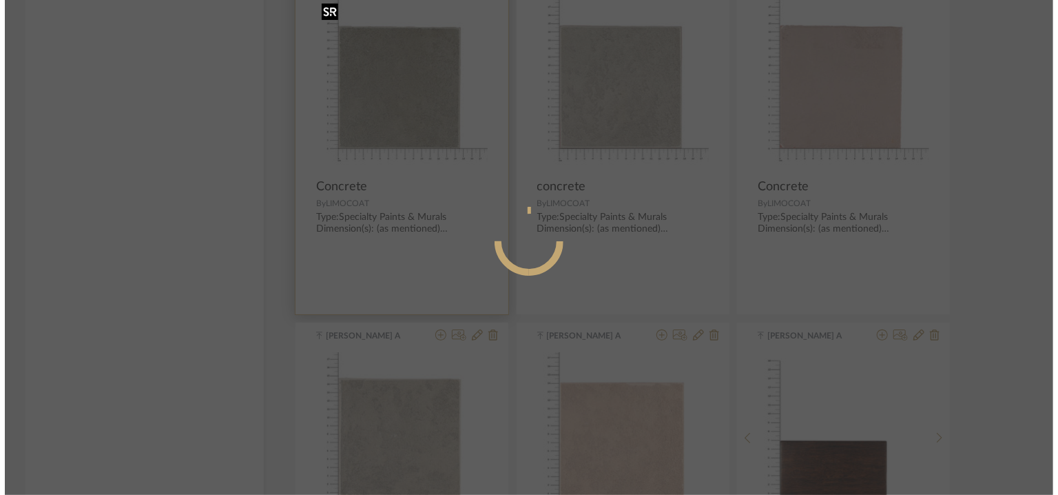
scroll to position [0, 0]
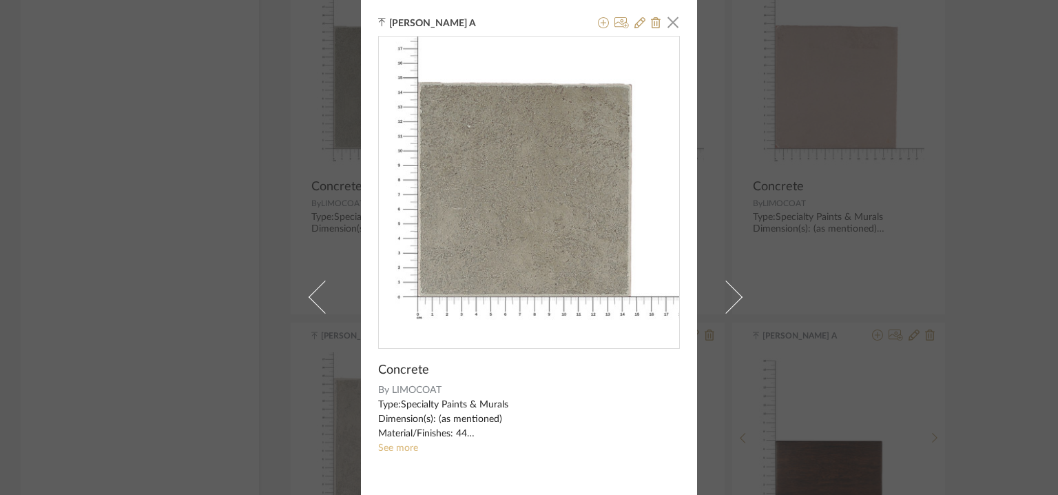
click at [402, 447] on link "See more" at bounding box center [398, 448] width 40 height 10
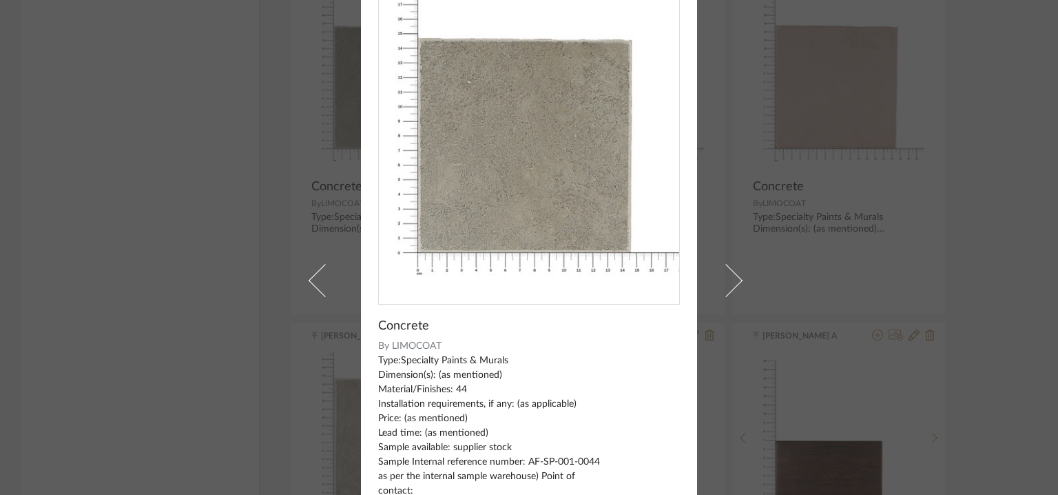
scroll to position [69, 0]
